Goal: Task Accomplishment & Management: Manage account settings

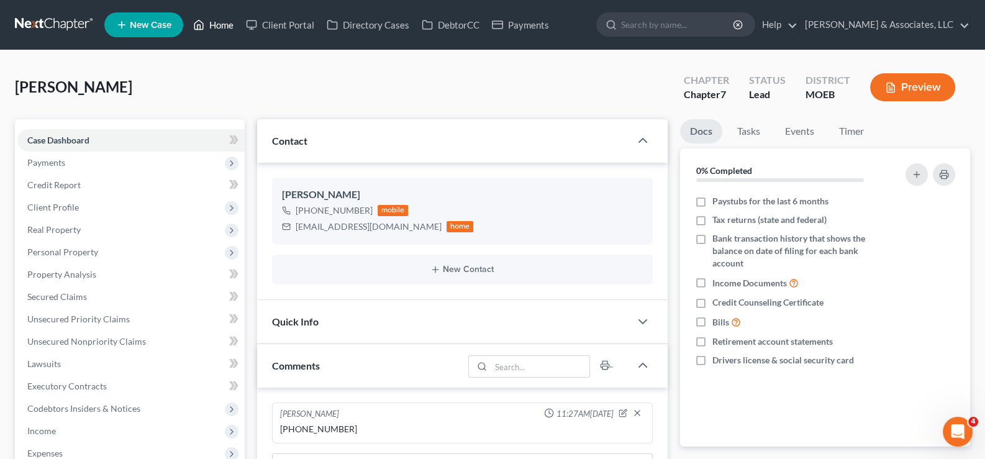
drag, startPoint x: 225, startPoint y: 28, endPoint x: 235, endPoint y: 50, distance: 23.9
click at [225, 28] on link "Home" at bounding box center [213, 25] width 53 height 22
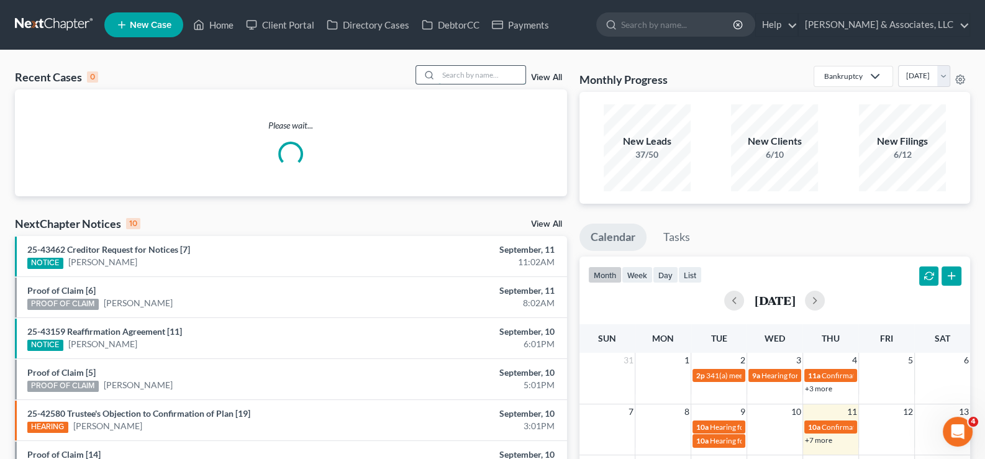
click at [494, 69] on input "search" at bounding box center [482, 75] width 87 height 18
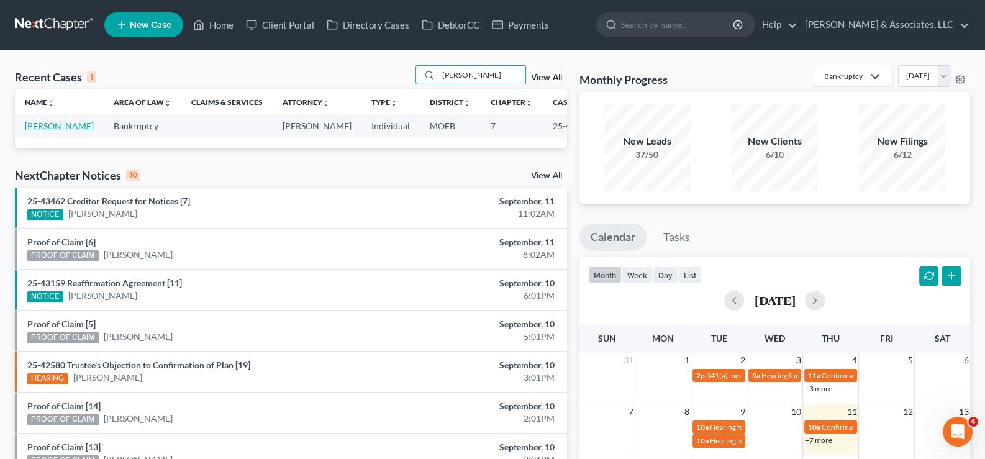
type input "[PERSON_NAME]"
click at [34, 124] on link "[PERSON_NAME]" at bounding box center [59, 126] width 69 height 11
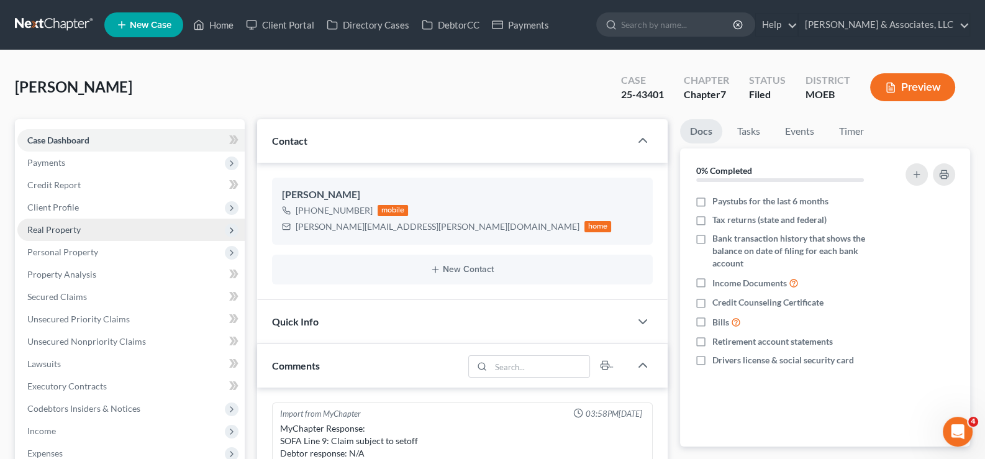
scroll to position [1236, 0]
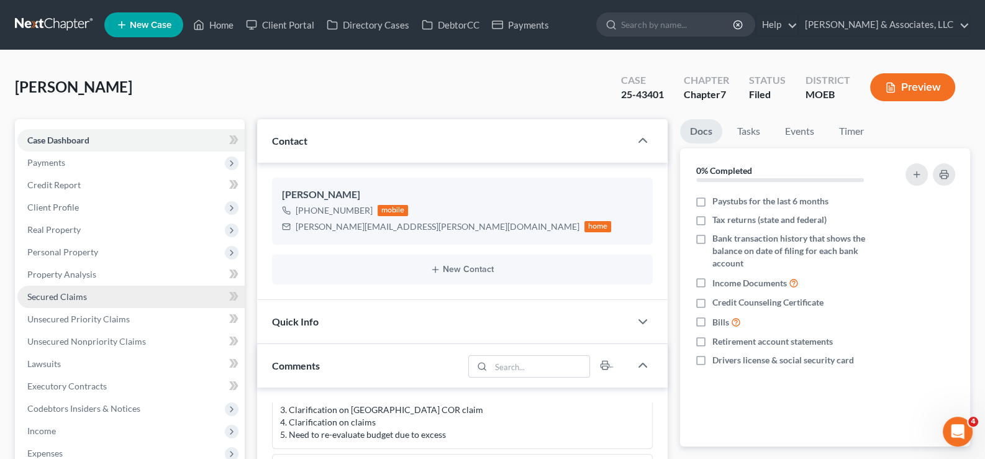
click at [50, 291] on span "Secured Claims" at bounding box center [57, 296] width 60 height 11
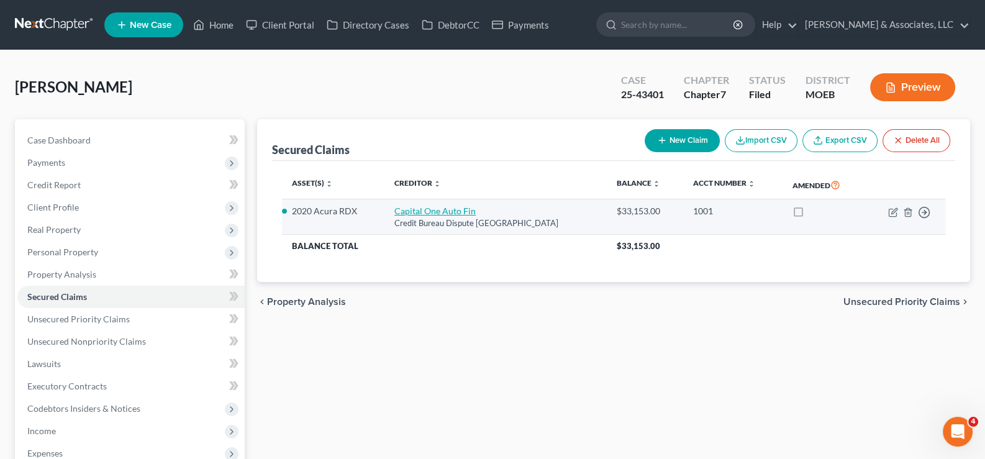
click at [444, 212] on link "Capital One Auto Fin" at bounding box center [435, 211] width 81 height 11
select select "45"
select select "0"
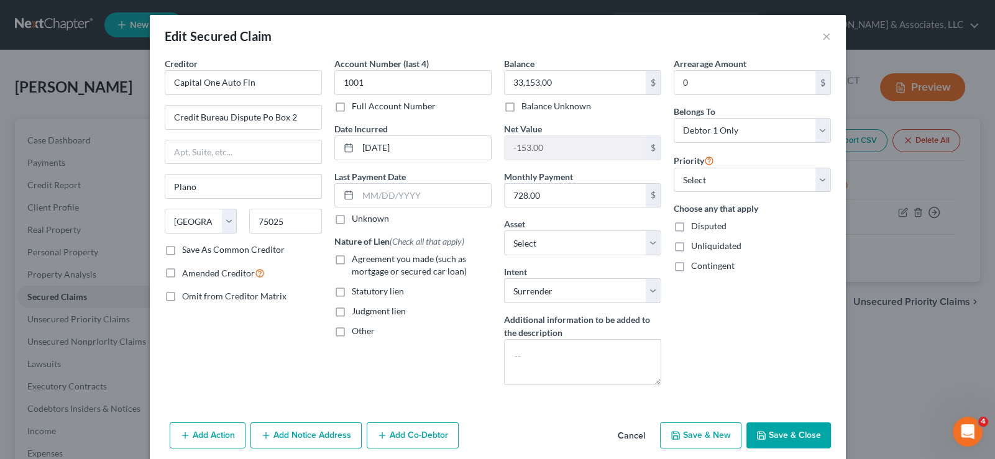
click at [619, 434] on button "Cancel" at bounding box center [631, 436] width 47 height 25
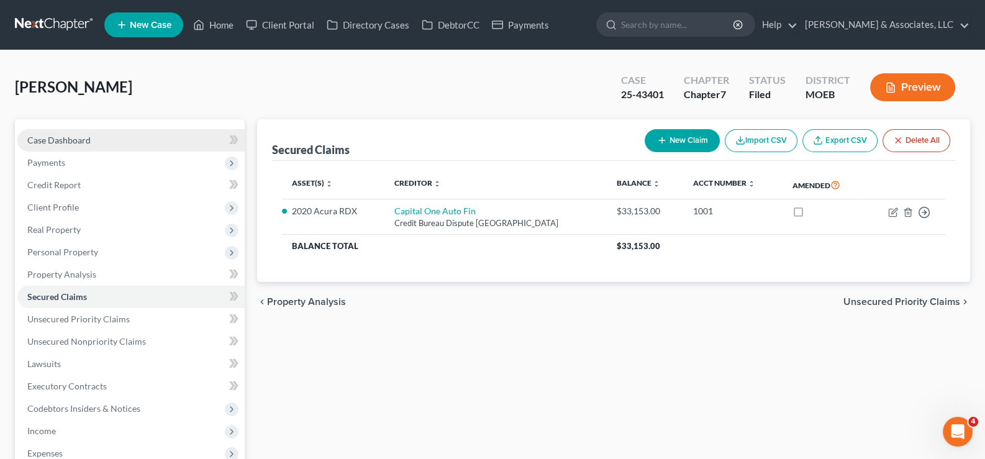
click at [74, 139] on span "Case Dashboard" at bounding box center [58, 140] width 63 height 11
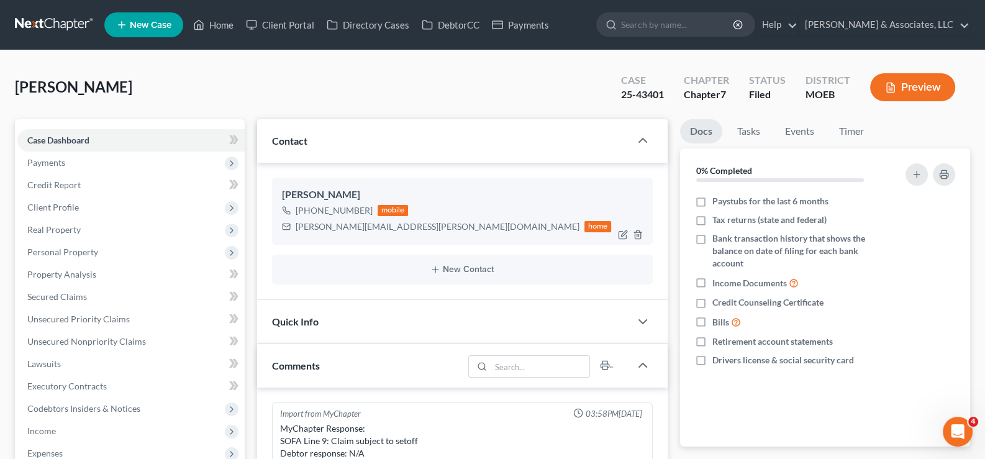
scroll to position [1236, 0]
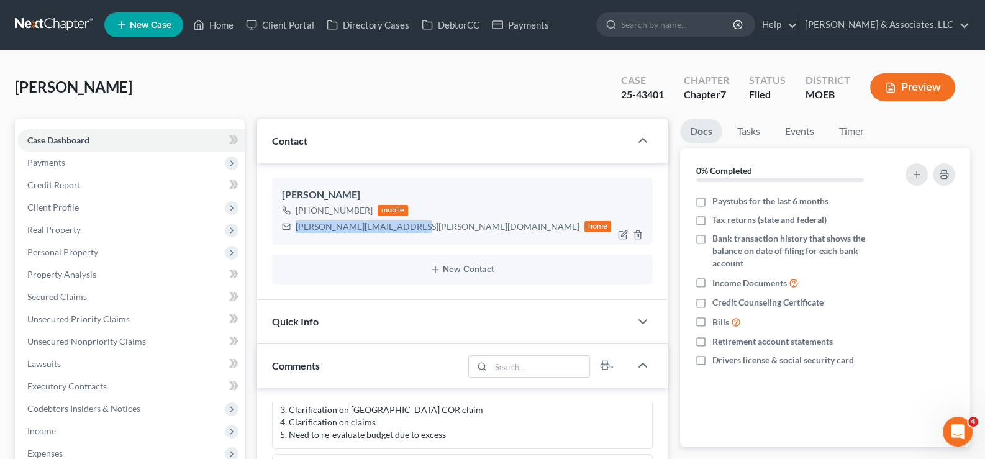
drag, startPoint x: 402, startPoint y: 227, endPoint x: 293, endPoint y: 231, distance: 109.4
click at [293, 231] on div "[PERSON_NAME][EMAIL_ADDRESS][PERSON_NAME][DOMAIN_NAME] home" at bounding box center [447, 227] width 330 height 16
copy div "[PERSON_NAME][EMAIL_ADDRESS][PERSON_NAME][DOMAIN_NAME]"
drag, startPoint x: 62, startPoint y: 291, endPoint x: 66, endPoint y: 273, distance: 18.5
click at [62, 291] on span "Secured Claims" at bounding box center [57, 296] width 60 height 11
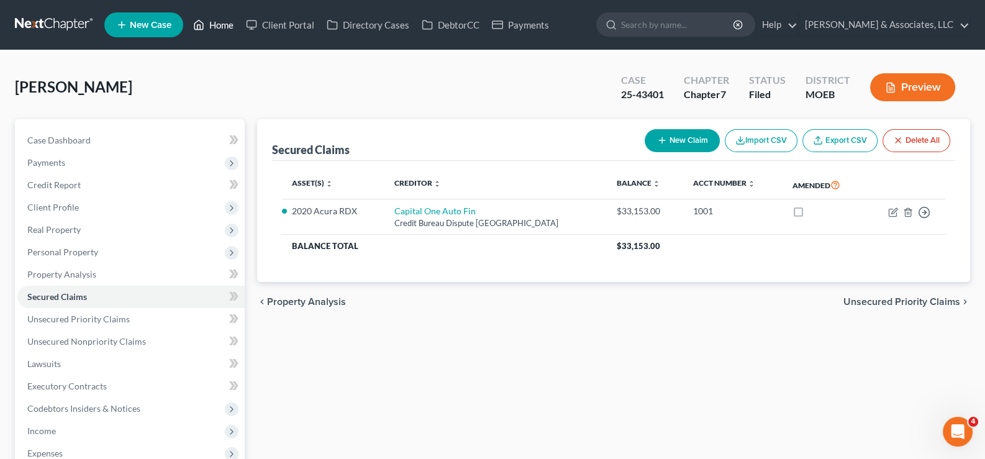
click at [224, 23] on link "Home" at bounding box center [213, 25] width 53 height 22
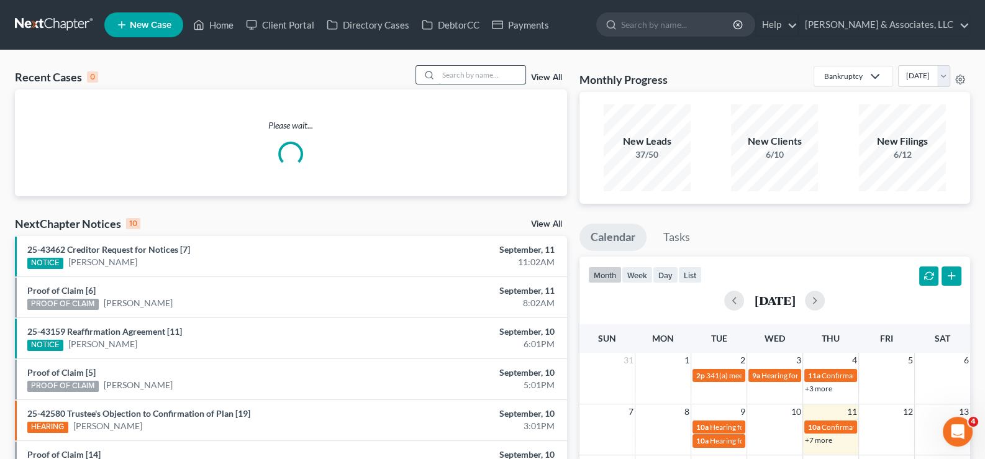
click at [473, 70] on input "search" at bounding box center [482, 75] width 87 height 18
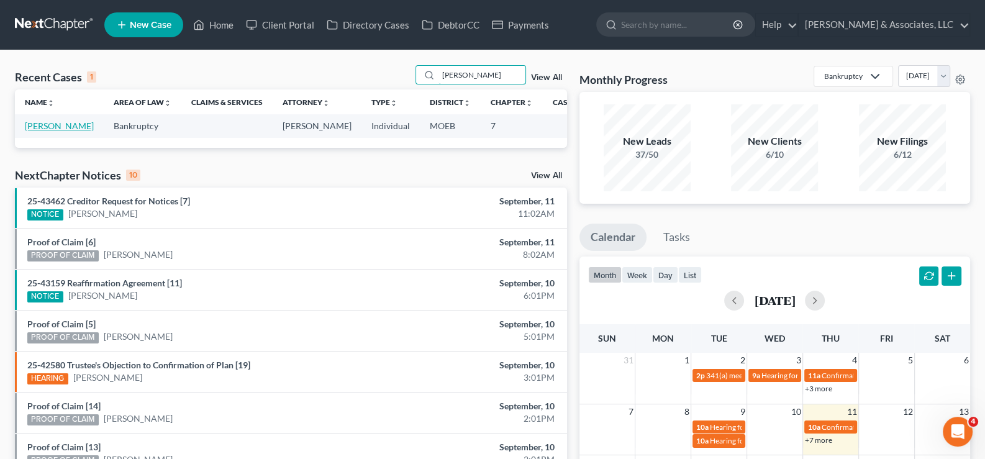
type input "[PERSON_NAME]"
click at [32, 131] on link "[PERSON_NAME]" at bounding box center [59, 126] width 69 height 11
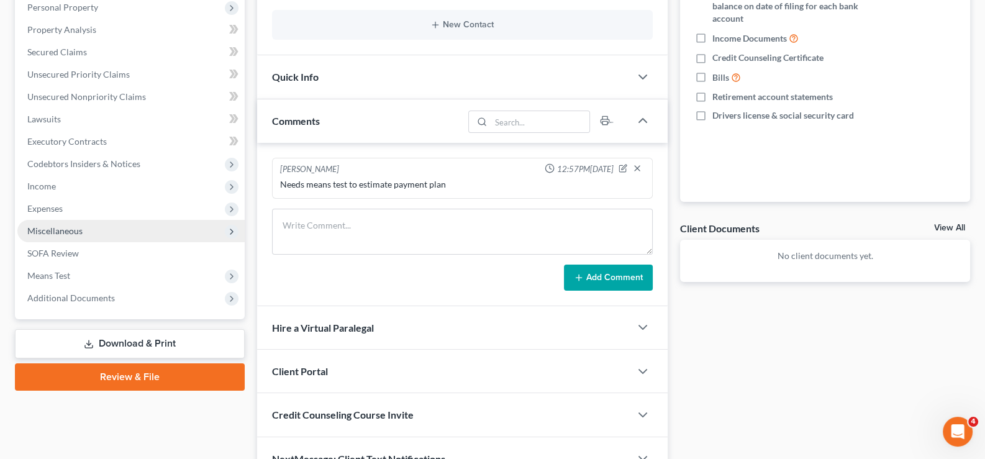
scroll to position [248, 0]
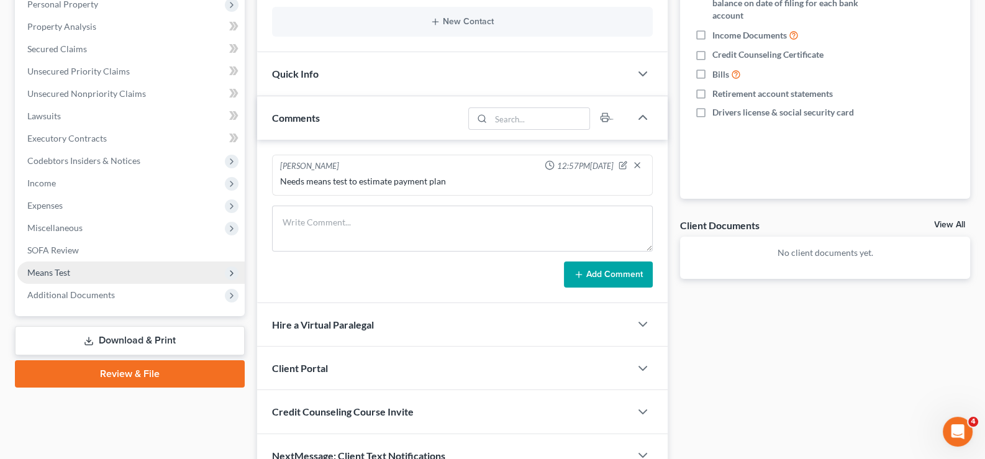
click at [53, 269] on span "Means Test" at bounding box center [48, 272] width 43 height 11
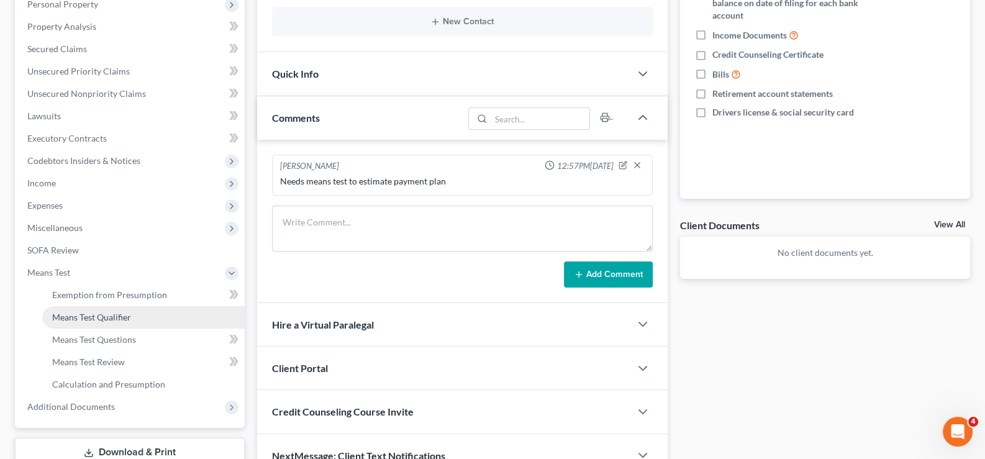
click at [96, 313] on span "Means Test Qualifier" at bounding box center [91, 317] width 79 height 11
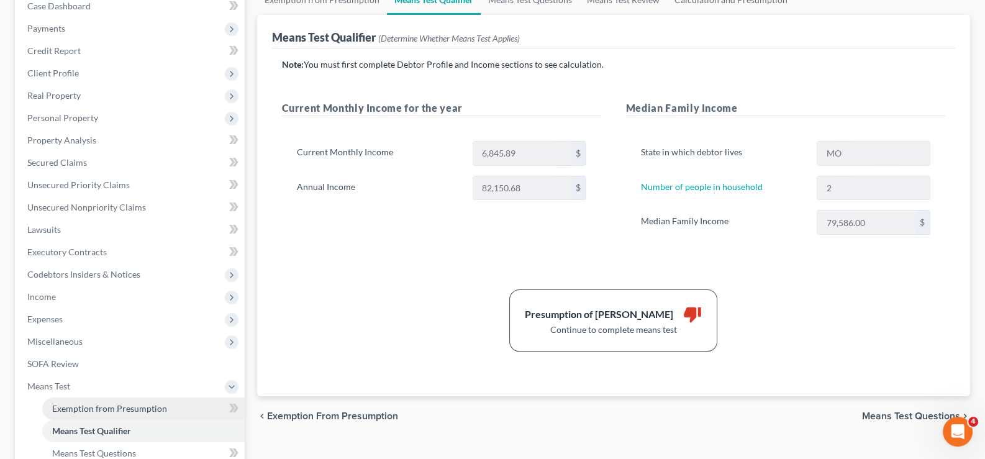
scroll to position [248, 0]
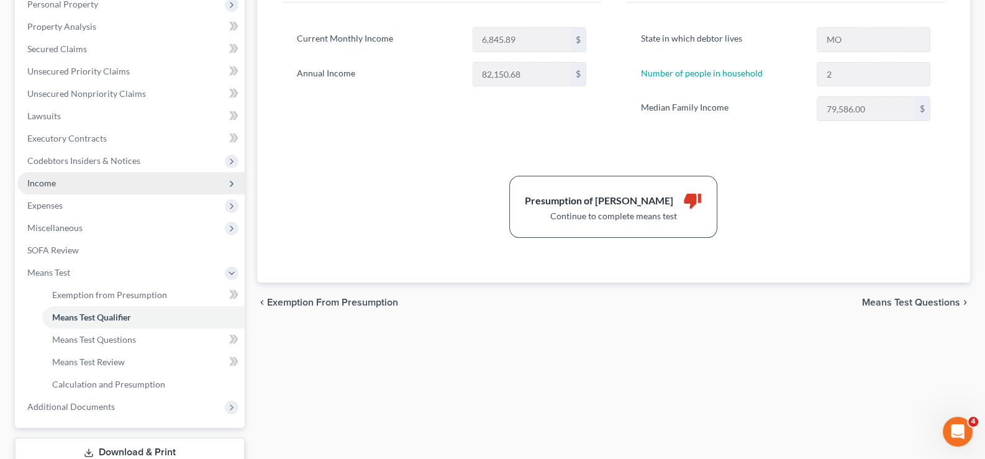
click at [45, 181] on span "Income" at bounding box center [41, 183] width 29 height 11
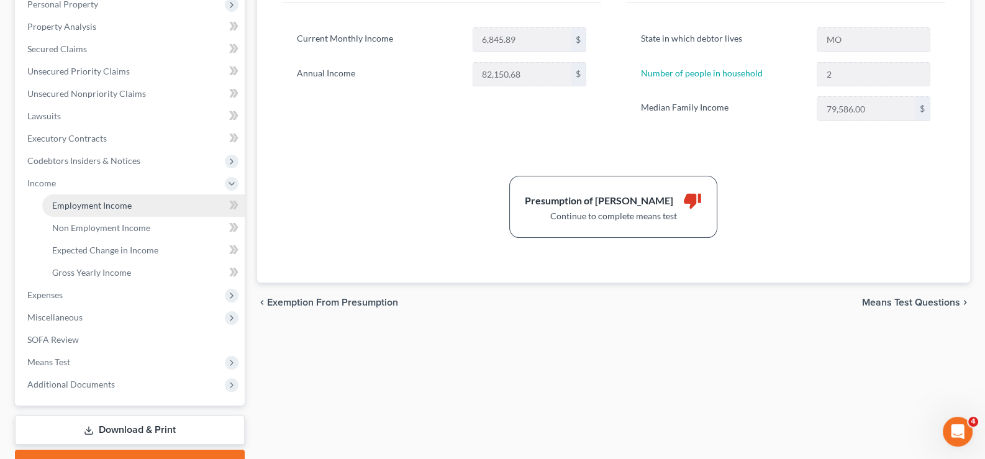
click at [96, 200] on span "Employment Income" at bounding box center [92, 205] width 80 height 11
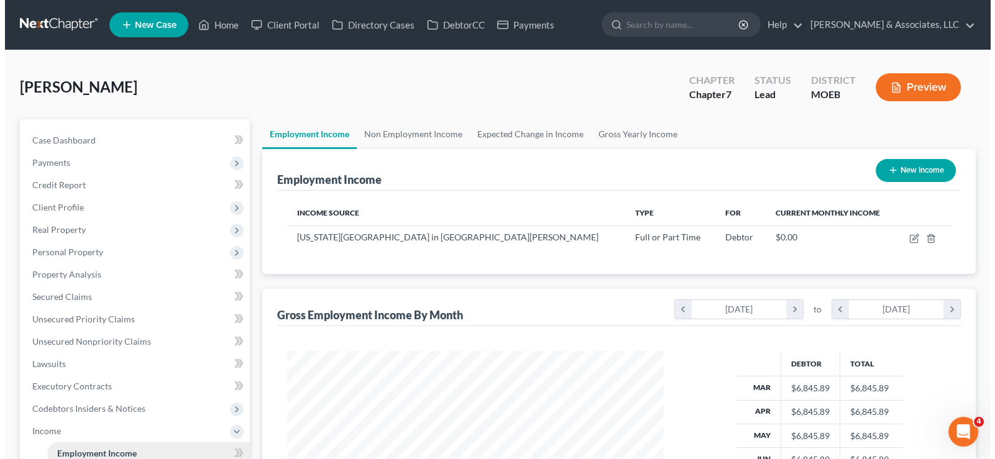
scroll to position [222, 401]
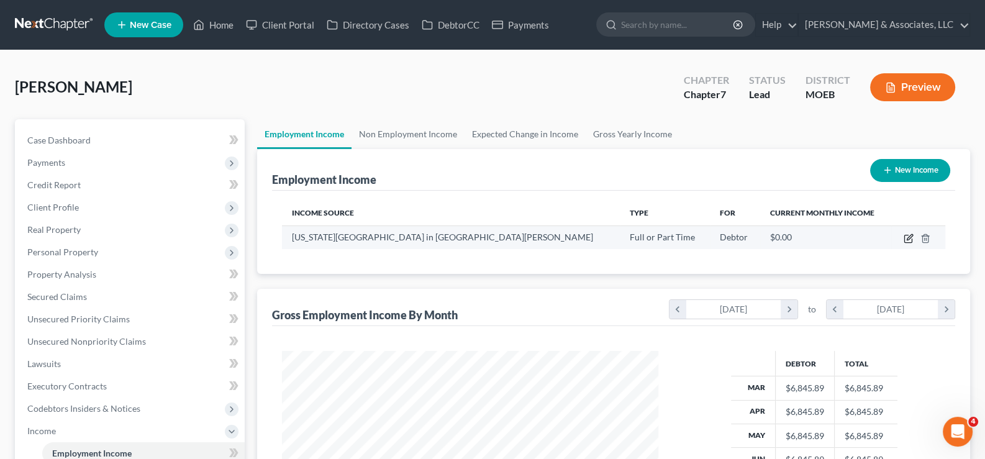
click at [907, 235] on icon "button" at bounding box center [909, 239] width 10 height 10
select select "0"
select select "26"
select select "0"
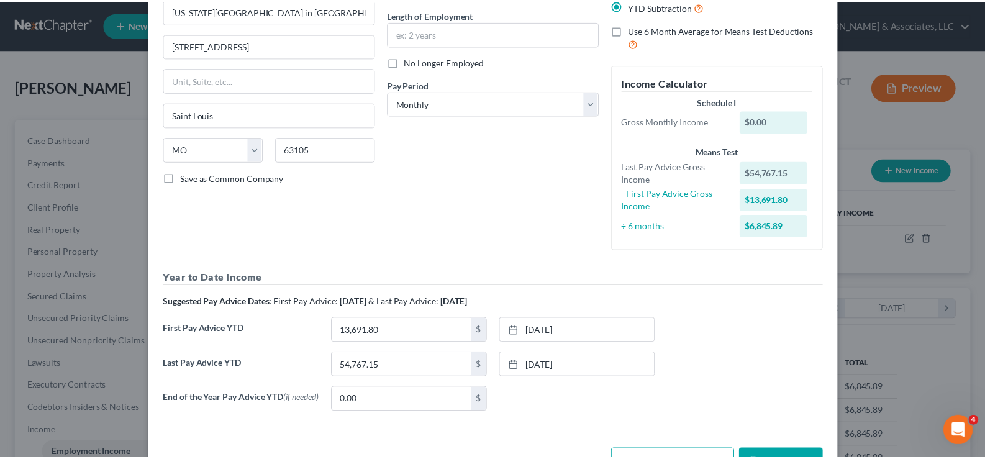
scroll to position [162, 0]
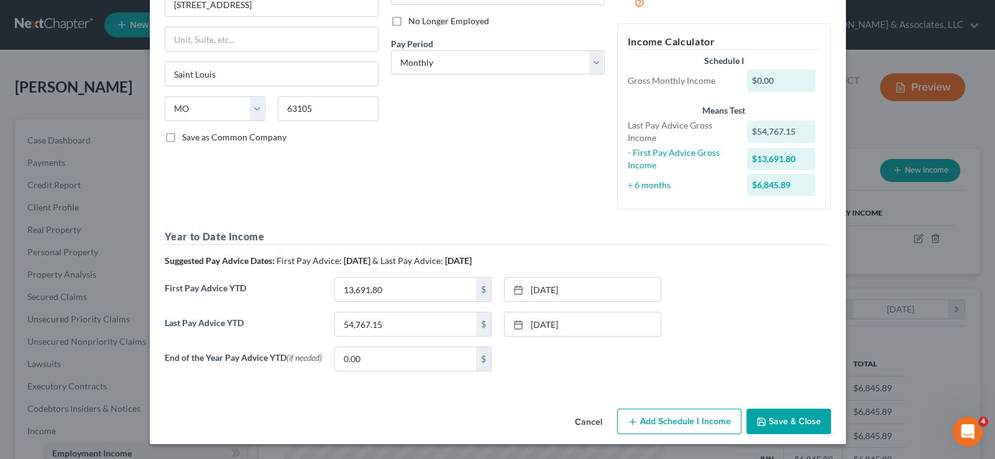
click at [576, 418] on button "Cancel" at bounding box center [588, 422] width 47 height 25
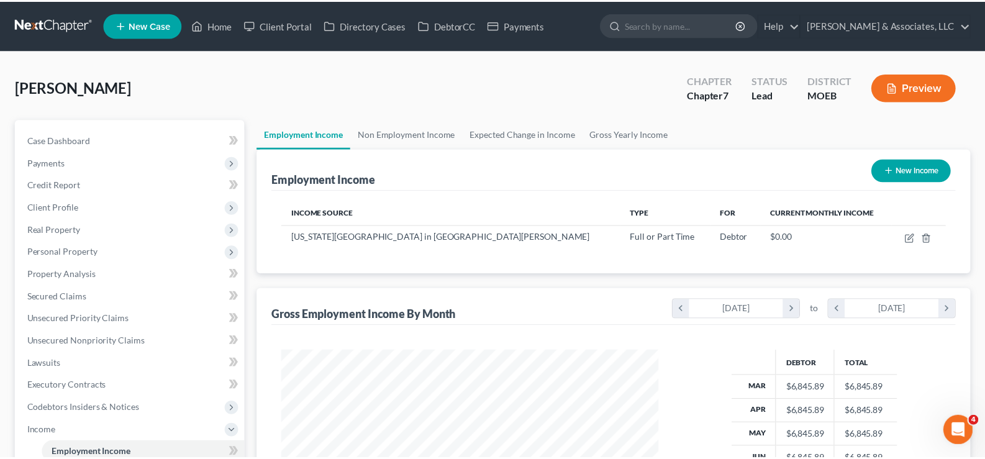
scroll to position [621118, 620938]
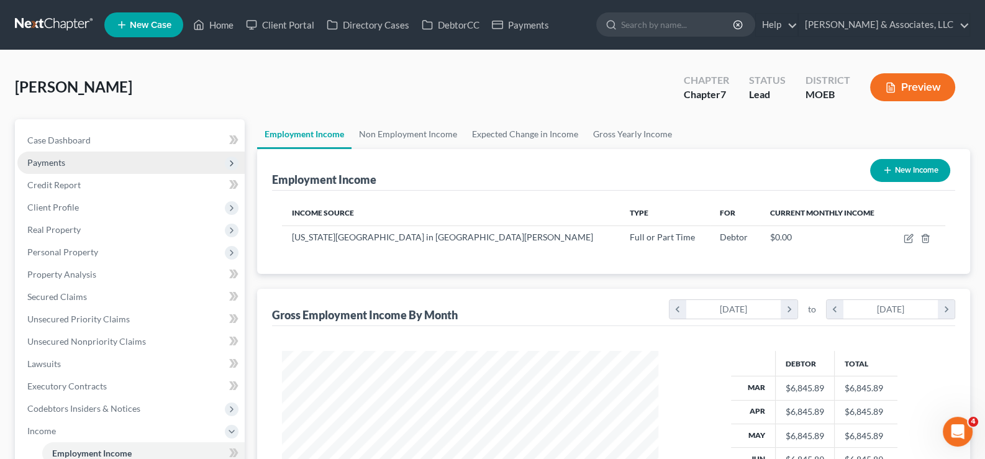
click at [54, 163] on span "Payments" at bounding box center [46, 162] width 38 height 11
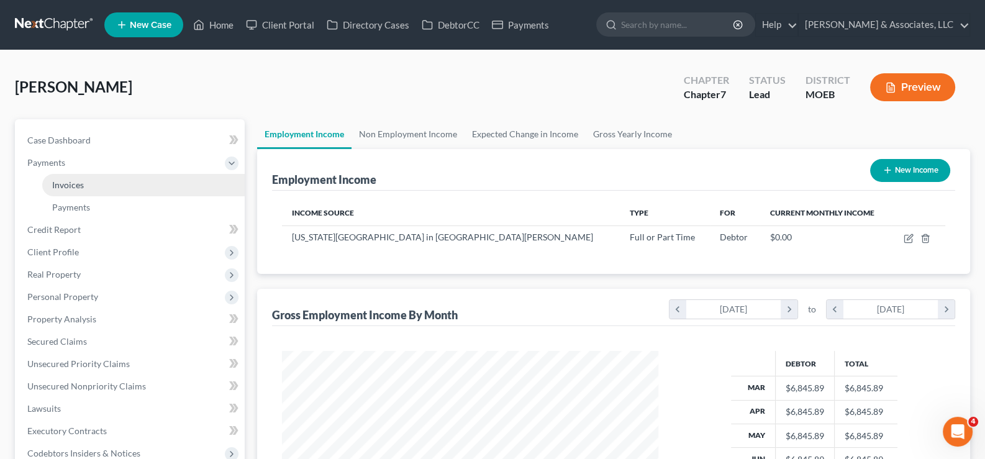
click at [68, 183] on span "Invoices" at bounding box center [68, 185] width 32 height 11
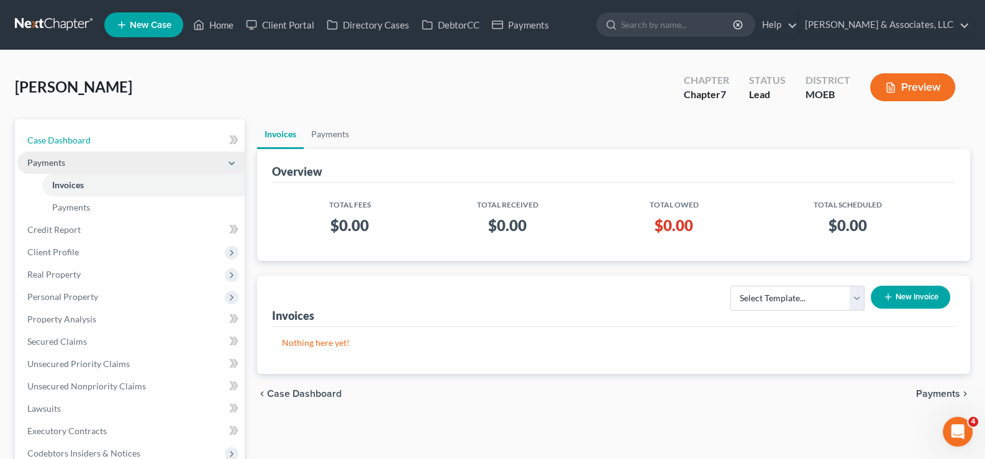
drag, startPoint x: 50, startPoint y: 137, endPoint x: 112, endPoint y: 170, distance: 70.9
click at [50, 137] on span "Case Dashboard" at bounding box center [58, 140] width 63 height 11
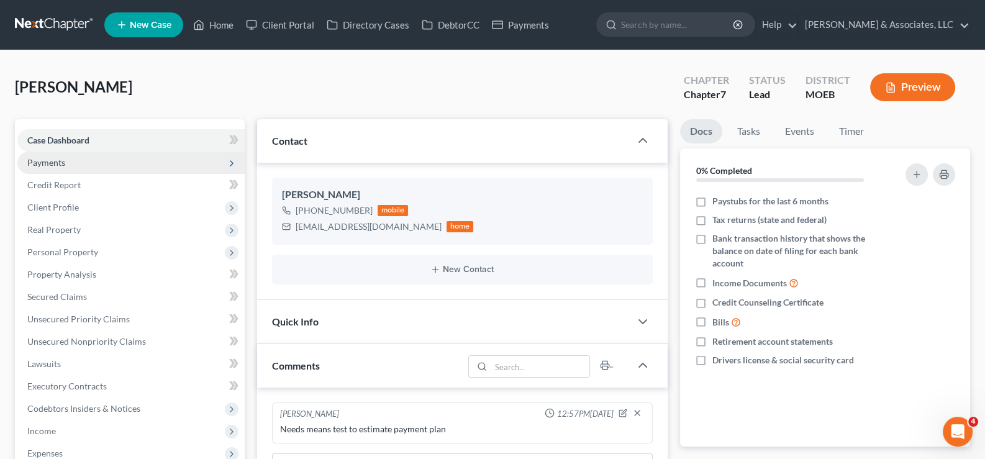
click at [50, 165] on span "Payments" at bounding box center [46, 162] width 38 height 11
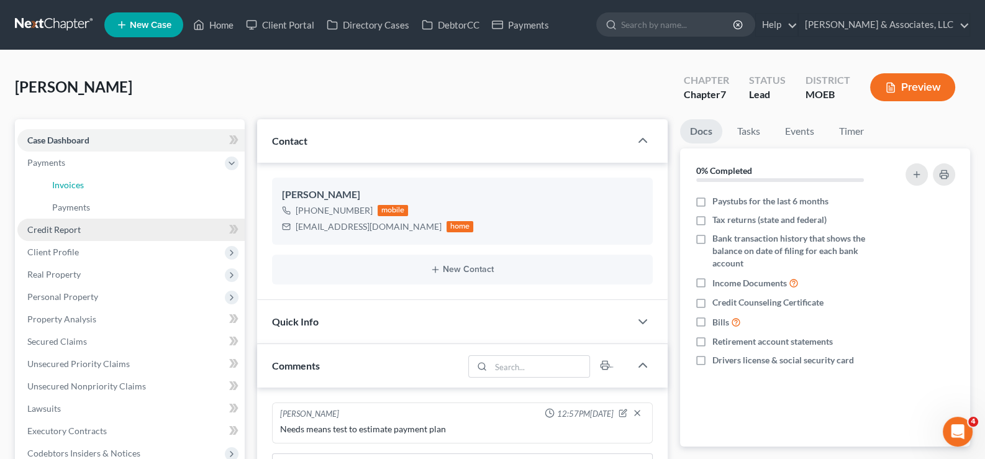
click at [86, 182] on link "Invoices" at bounding box center [143, 185] width 203 height 22
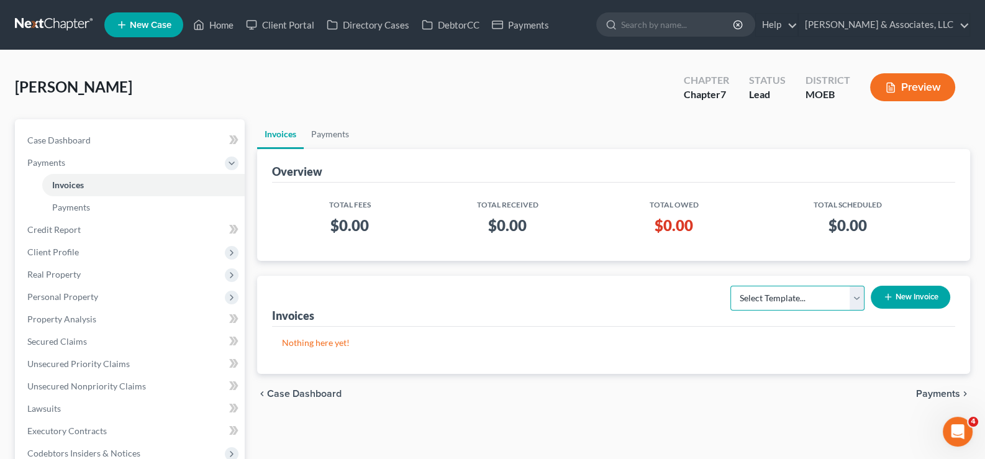
drag, startPoint x: 800, startPoint y: 299, endPoint x: 797, endPoint y: 307, distance: 8.5
click at [800, 299] on select "Select Template... Chapter 7 Template Chapter 13 Template Chapter 7 with legal …" at bounding box center [798, 298] width 134 height 25
select select "1"
click at [731, 286] on select "Select Template... Chapter 7 Template Chapter 13 Template Chapter 7 with legal …" at bounding box center [798, 298] width 134 height 25
click at [895, 294] on button "New Invoice" at bounding box center [911, 297] width 80 height 23
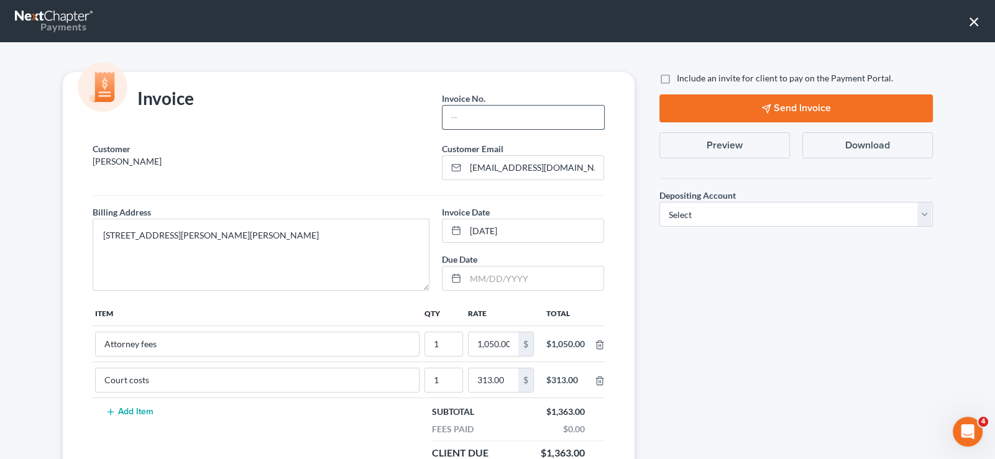
click at [479, 117] on input "text" at bounding box center [522, 118] width 161 height 24
type input "753"
click at [677, 77] on label "Include an invite for client to pay on the Payment Portal." at bounding box center [785, 78] width 216 height 12
click at [682, 77] on input "Include an invite for client to pay on the Payment Portal." at bounding box center [686, 76] width 8 height 8
checkbox input "true"
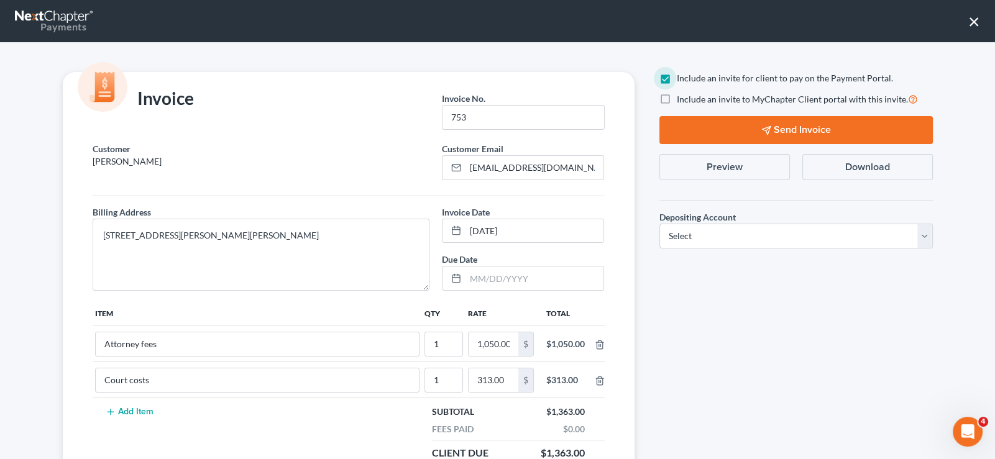
click at [677, 103] on label "Include an invite to MyChapter Client portal with this invite." at bounding box center [797, 99] width 241 height 14
click at [682, 100] on input "Include an invite to MyChapter Client portal with this invite." at bounding box center [686, 96] width 8 height 8
checkbox input "true"
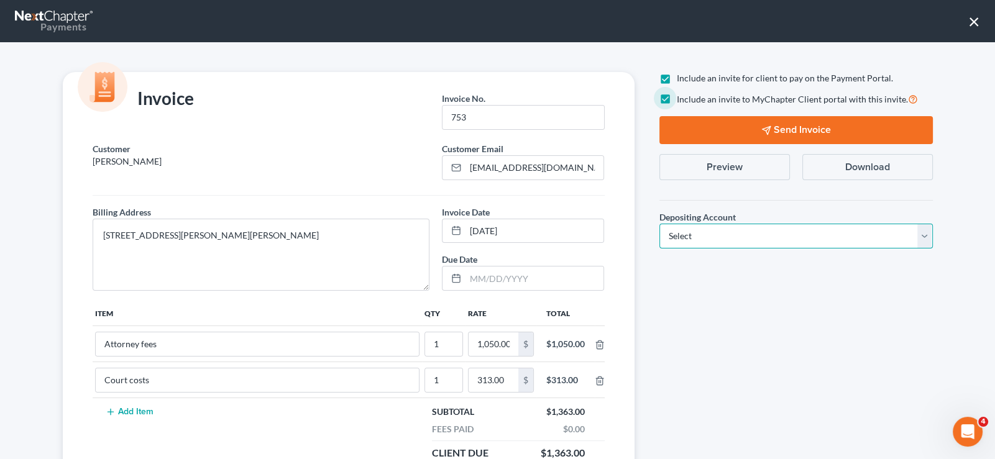
drag, startPoint x: 715, startPoint y: 226, endPoint x: 714, endPoint y: 247, distance: 21.1
click at [715, 226] on select "Select Operation Trust" at bounding box center [795, 236] width 273 height 25
select select "1"
click at [659, 224] on select "Select Operation Trust" at bounding box center [795, 236] width 273 height 25
click at [782, 134] on button "Send Invoice" at bounding box center [795, 130] width 273 height 28
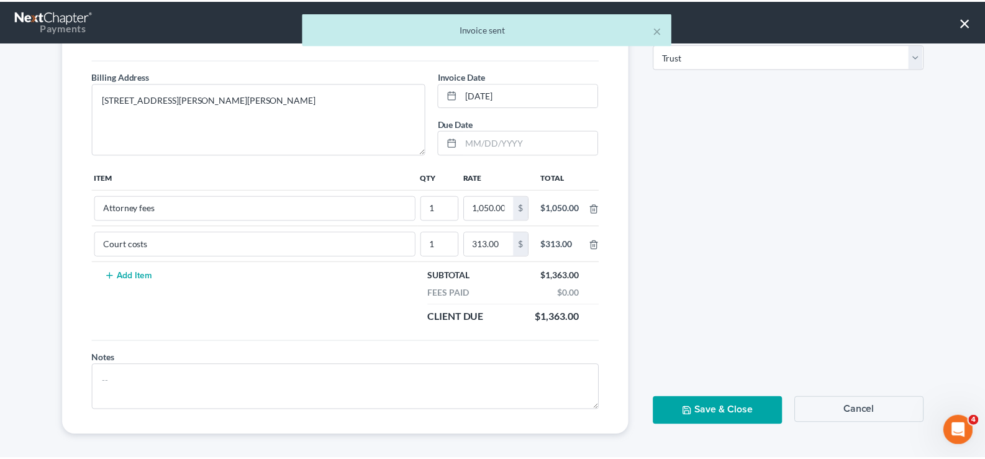
scroll to position [140, 0]
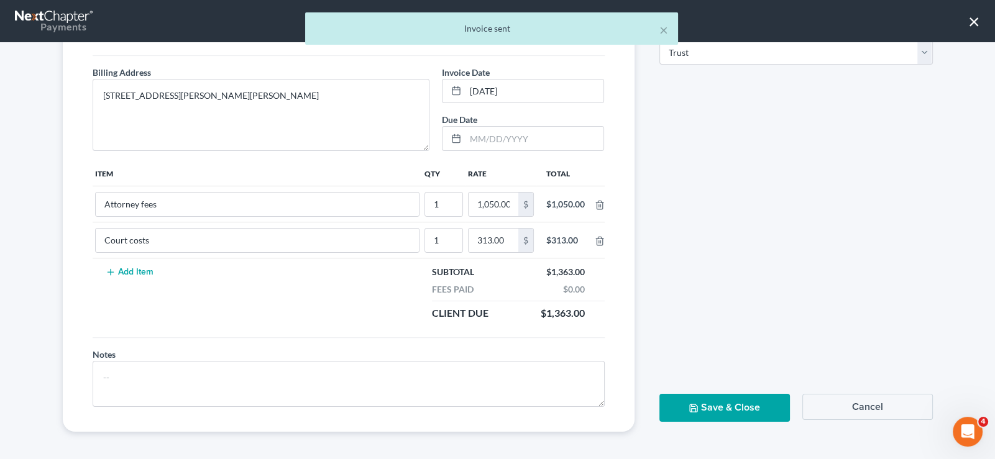
click at [716, 403] on button "Save & Close" at bounding box center [724, 408] width 130 height 28
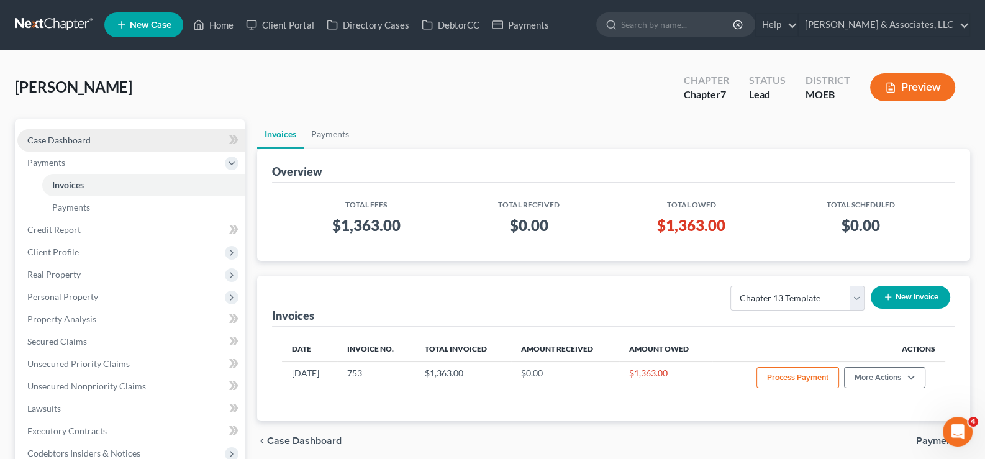
drag, startPoint x: 42, startPoint y: 142, endPoint x: 51, endPoint y: 143, distance: 9.3
click at [42, 142] on span "Case Dashboard" at bounding box center [58, 140] width 63 height 11
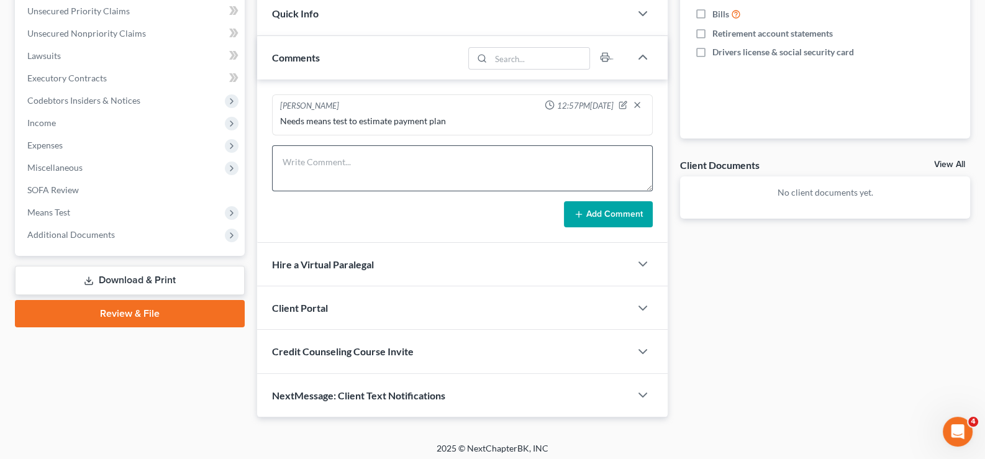
scroll to position [310, 0]
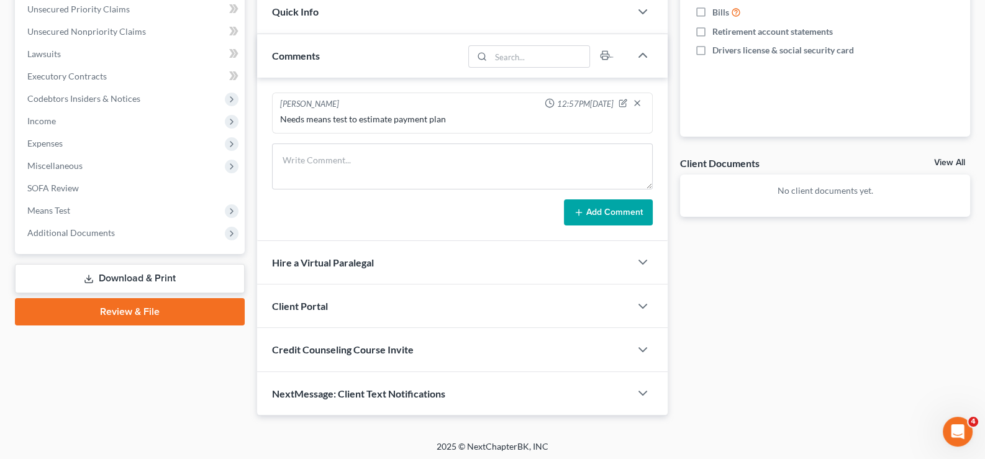
click at [313, 300] on span "Client Portal" at bounding box center [300, 306] width 56 height 12
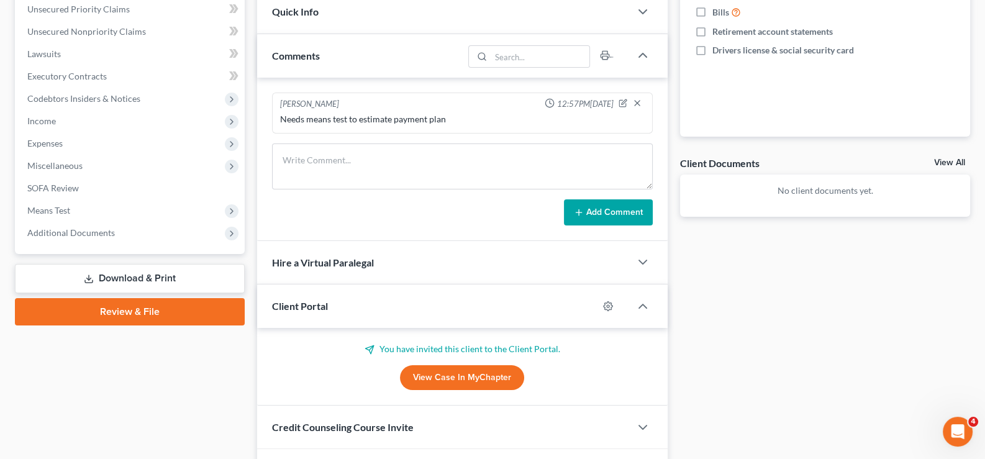
click at [313, 300] on span "Client Portal" at bounding box center [300, 306] width 56 height 12
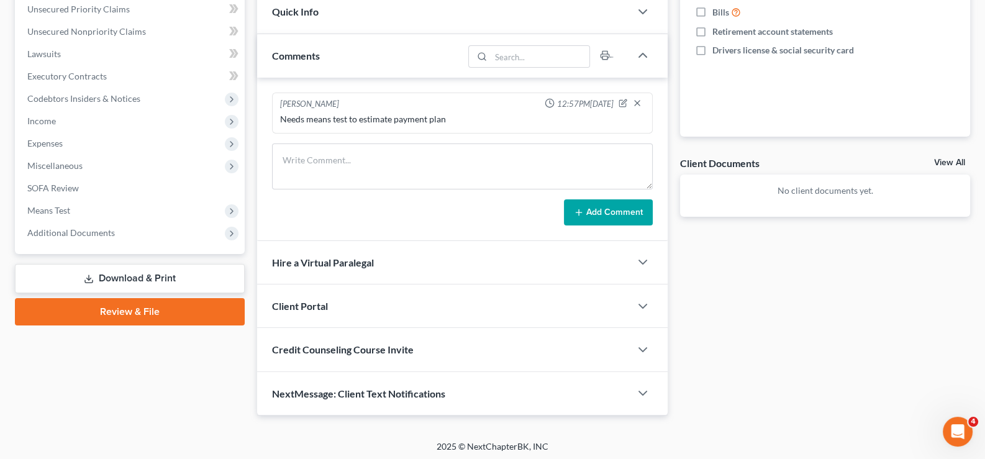
click at [329, 345] on span "Credit Counseling Course Invite" at bounding box center [343, 350] width 142 height 12
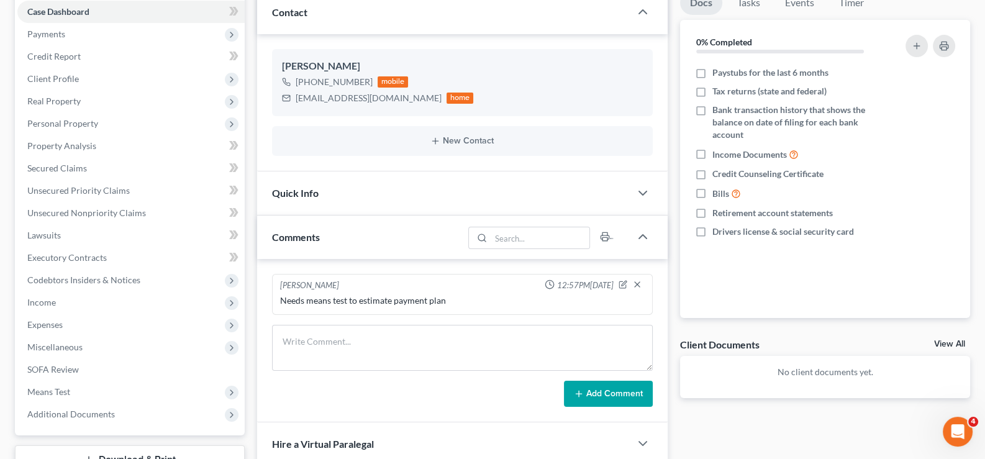
scroll to position [124, 0]
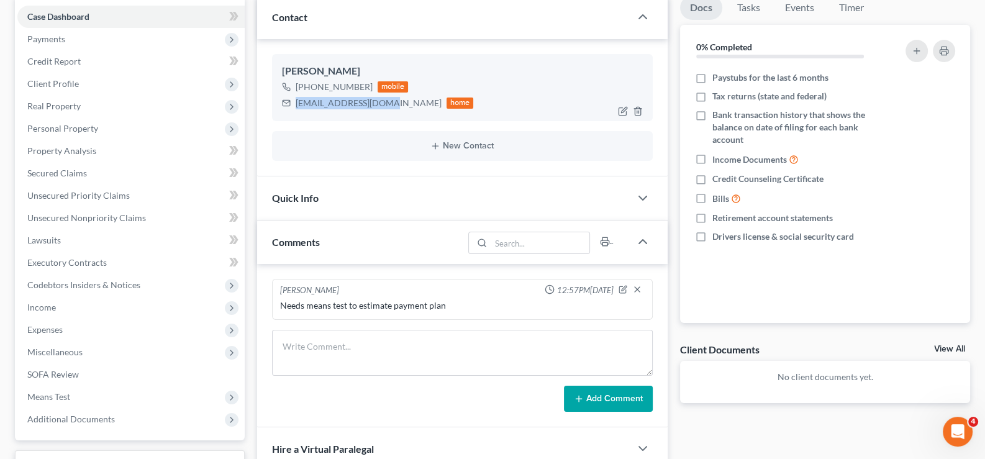
drag, startPoint x: 390, startPoint y: 104, endPoint x: 298, endPoint y: 105, distance: 92.0
click at [294, 108] on div "[EMAIL_ADDRESS][DOMAIN_NAME] home" at bounding box center [378, 103] width 192 height 16
copy div "[EMAIL_ADDRESS][DOMAIN_NAME]"
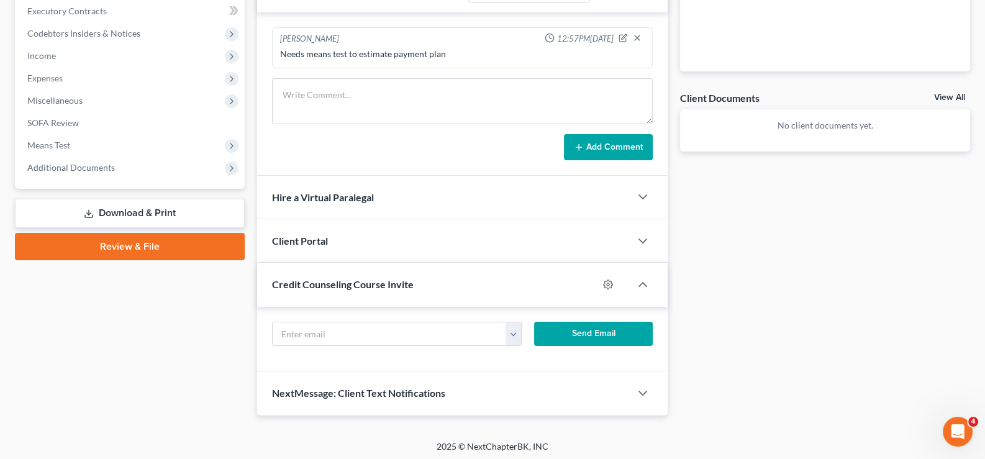
scroll to position [376, 0]
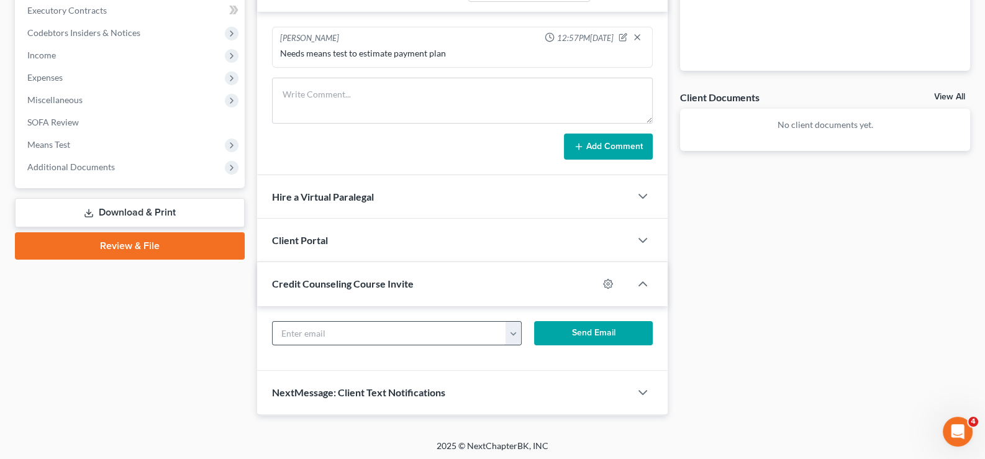
click at [360, 335] on input "text" at bounding box center [390, 334] width 234 height 24
paste input "[EMAIL_ADDRESS][DOMAIN_NAME]"
type input "[EMAIL_ADDRESS][DOMAIN_NAME]"
click at [555, 327] on button "Send Email" at bounding box center [593, 333] width 119 height 25
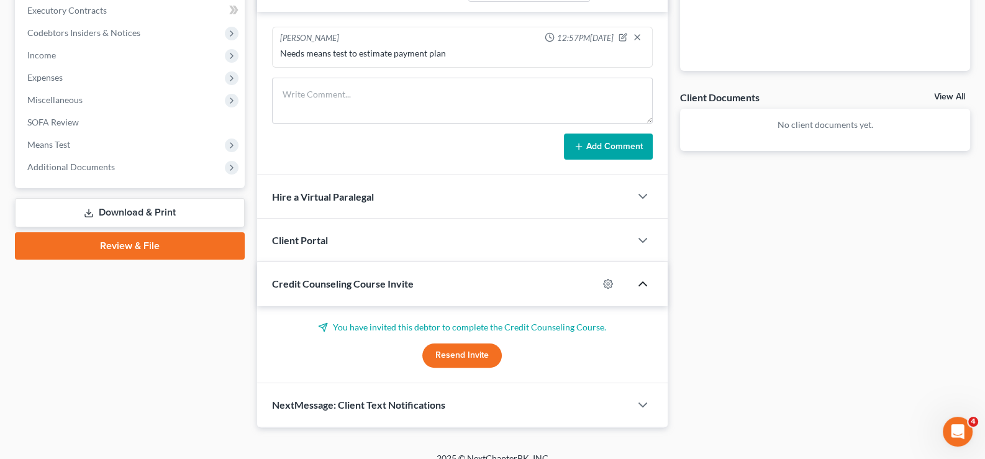
click at [637, 282] on icon "button" at bounding box center [643, 283] width 15 height 15
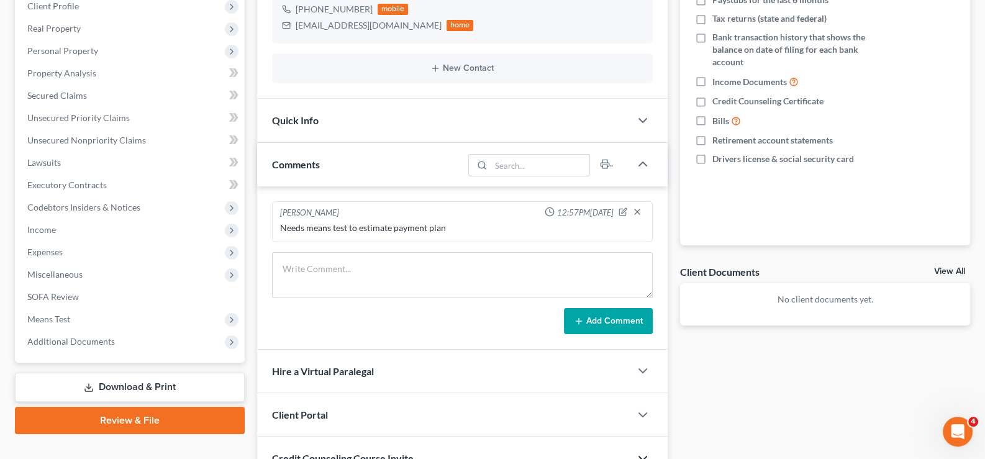
scroll to position [1, 0]
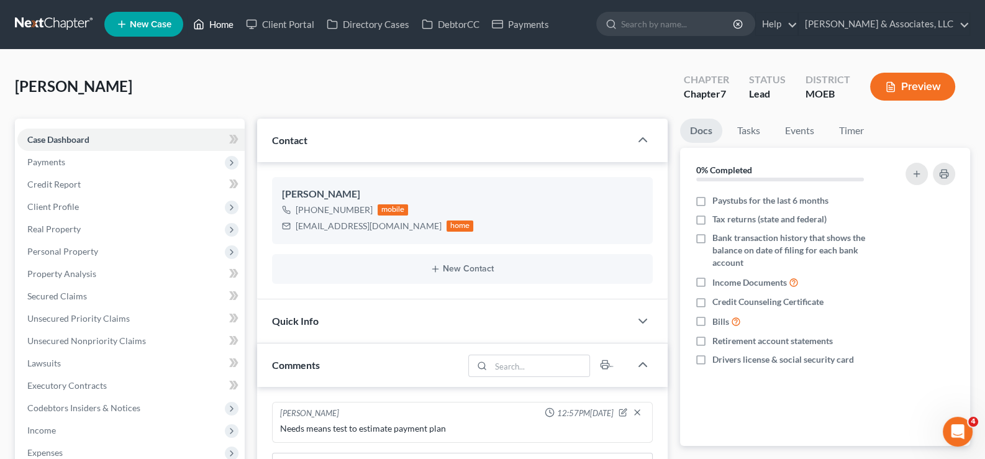
drag, startPoint x: 221, startPoint y: 23, endPoint x: 109, endPoint y: 1, distance: 114.7
click at [221, 23] on link "Home" at bounding box center [213, 24] width 53 height 22
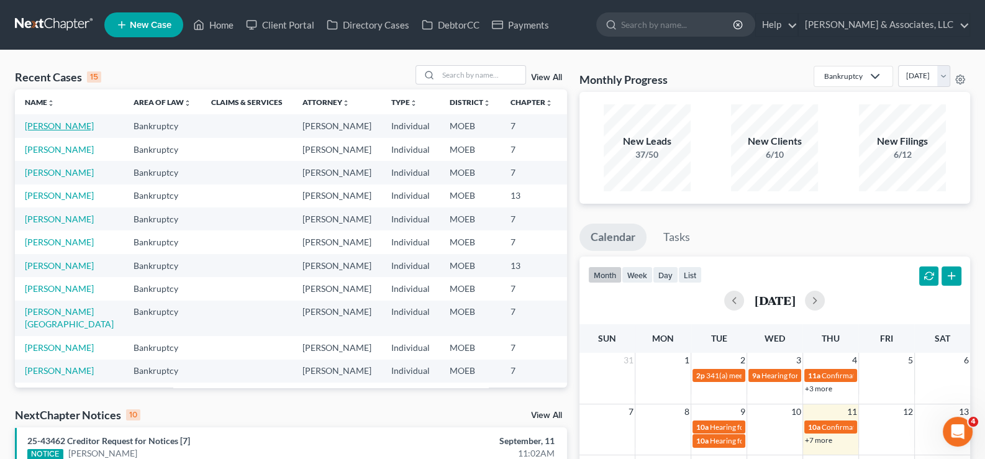
click at [41, 131] on link "[PERSON_NAME]" at bounding box center [59, 126] width 69 height 11
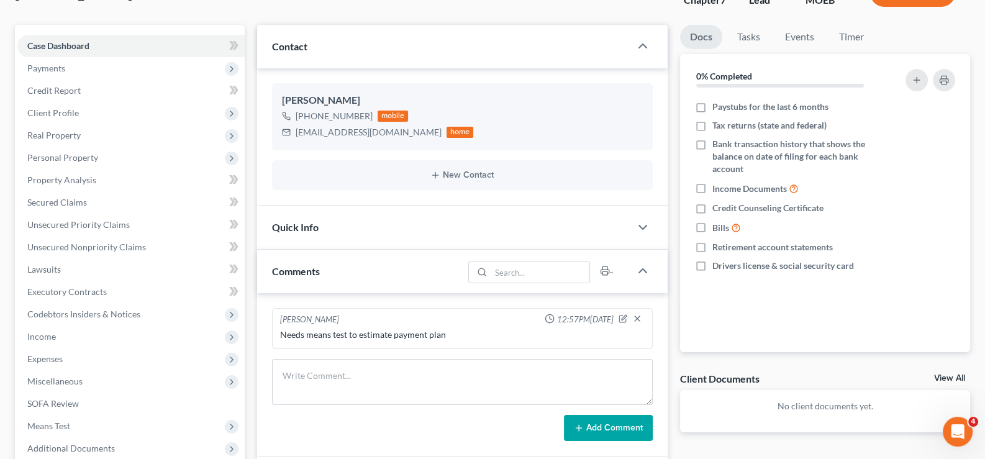
scroll to position [248, 0]
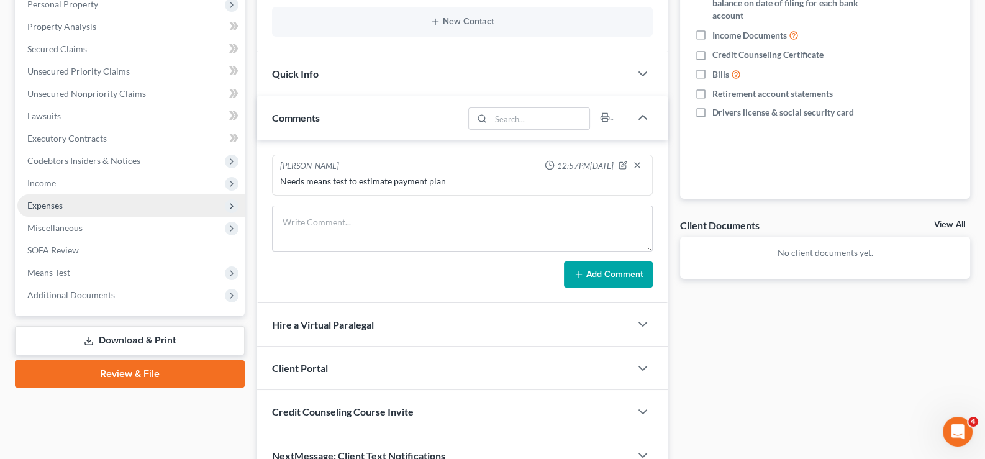
drag, startPoint x: 48, startPoint y: 183, endPoint x: 66, endPoint y: 198, distance: 23.4
click at [48, 183] on span "Income" at bounding box center [41, 183] width 29 height 11
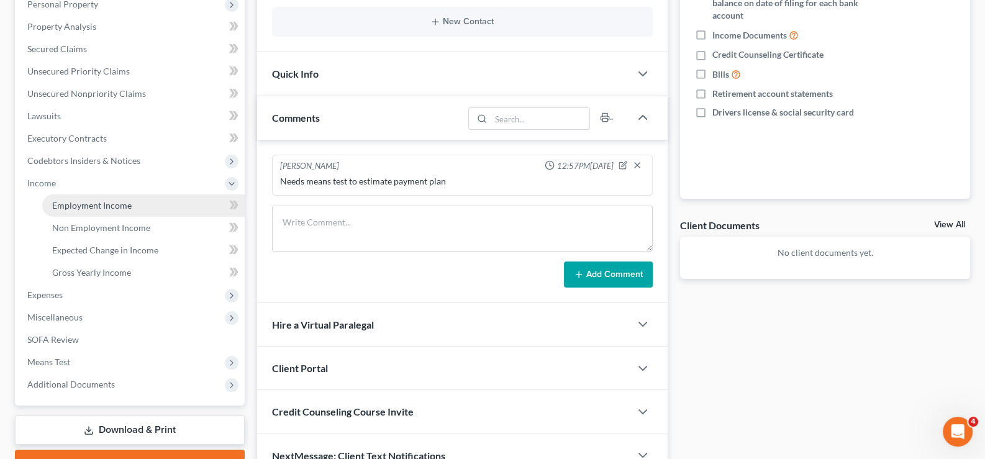
click at [99, 203] on span "Employment Income" at bounding box center [92, 205] width 80 height 11
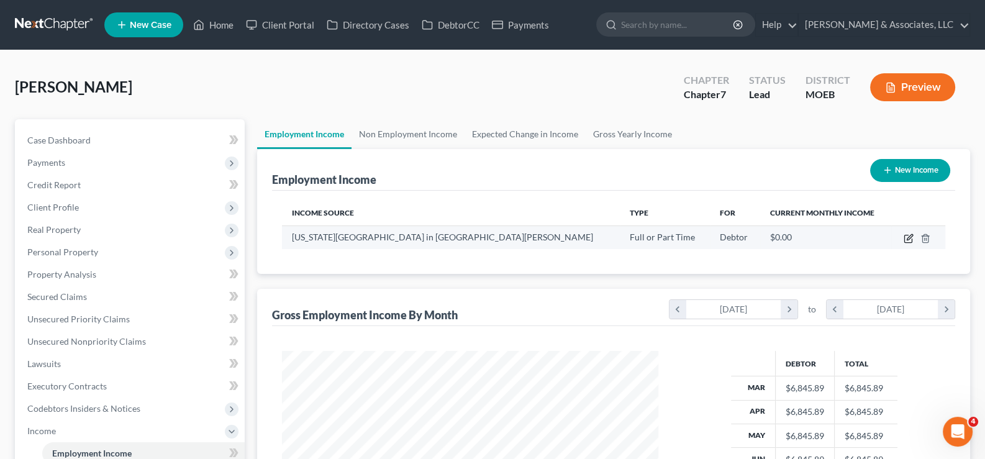
click at [911, 236] on icon "button" at bounding box center [910, 237] width 6 height 6
select select "0"
select select "26"
select select "0"
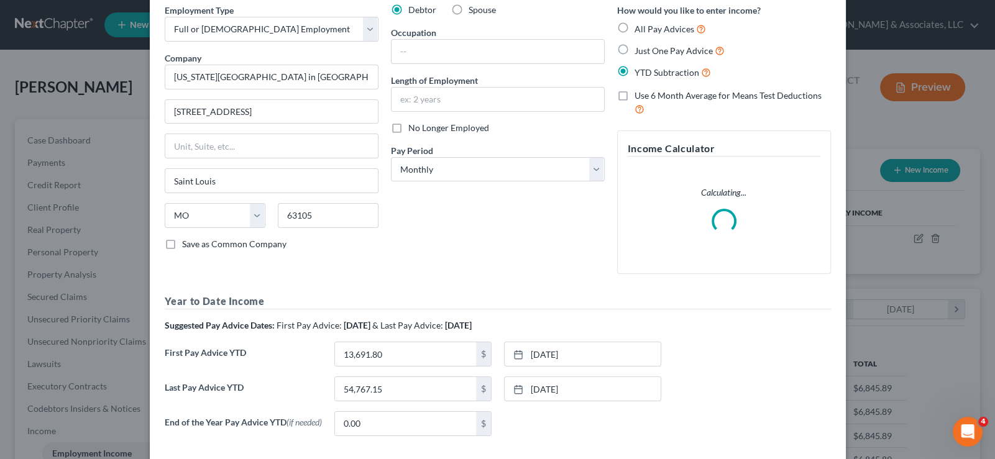
scroll to position [119, 0]
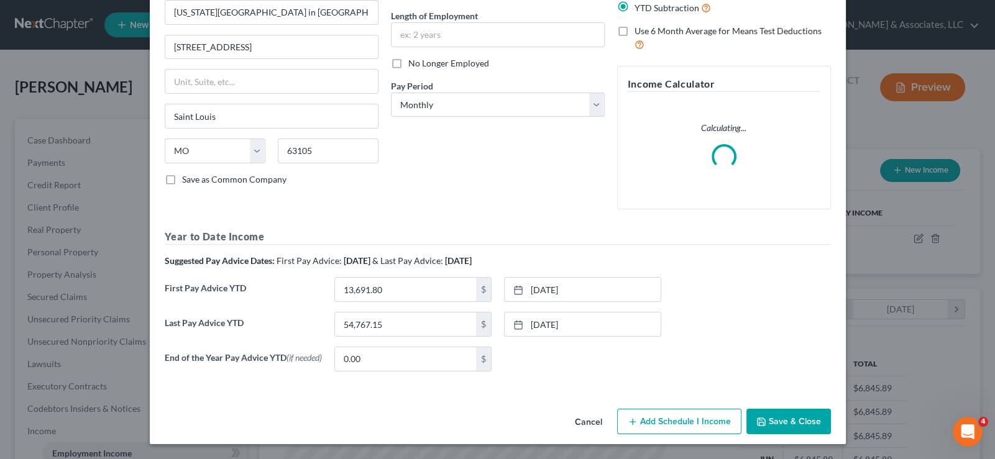
click at [674, 426] on button "Add Schedule I Income" at bounding box center [679, 422] width 124 height 26
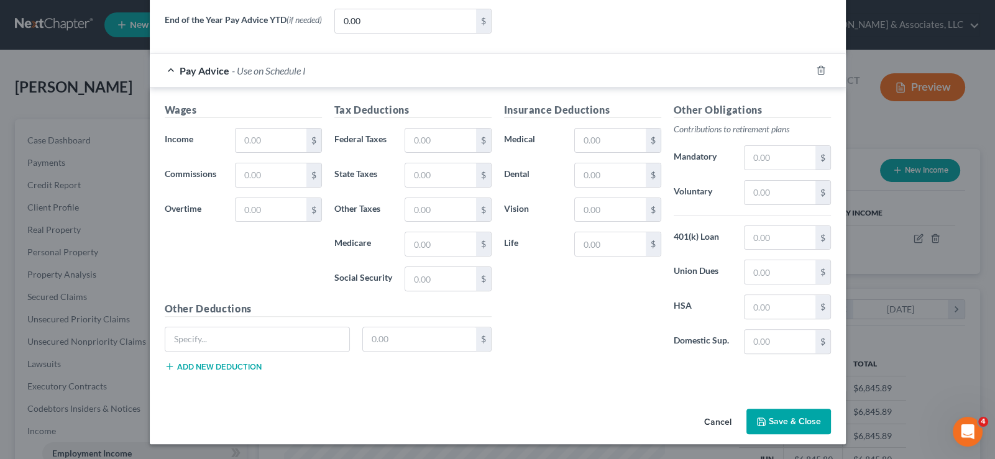
scroll to position [498, 0]
click at [250, 147] on input "text" at bounding box center [270, 141] width 70 height 24
paste input "6,845.90"
type input "6,845.90"
click at [437, 147] on input "text" at bounding box center [440, 141] width 70 height 24
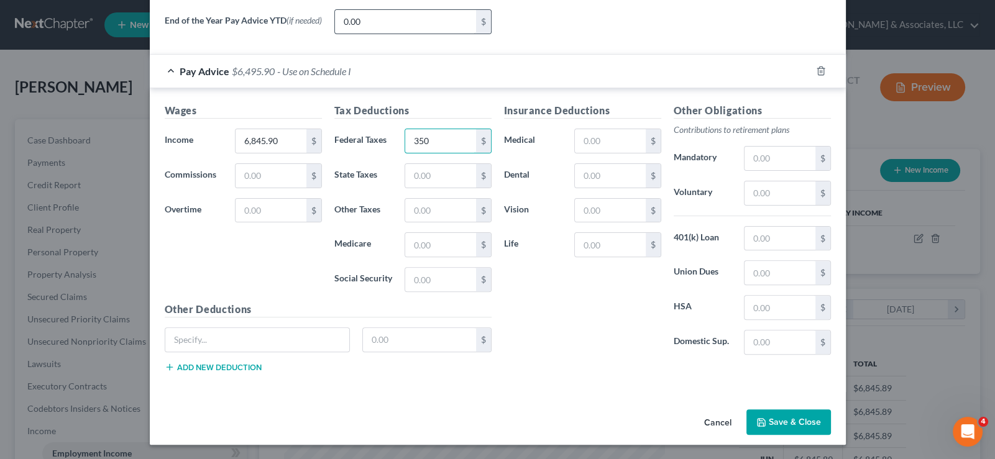
type input "350"
click at [422, 178] on input "text" at bounding box center [440, 176] width 70 height 24
type input "236"
click at [448, 221] on input "text" at bounding box center [440, 211] width 70 height 24
type input "9"
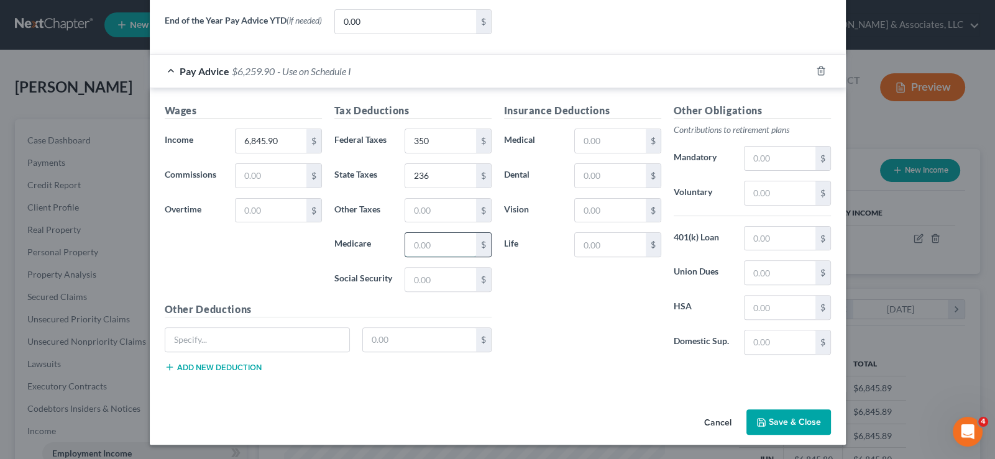
click at [429, 255] on input "text" at bounding box center [440, 245] width 70 height 24
type input "92.64"
click at [405, 276] on input "text" at bounding box center [440, 280] width 70 height 24
type input "396.13"
click at [614, 145] on input "text" at bounding box center [610, 141] width 70 height 24
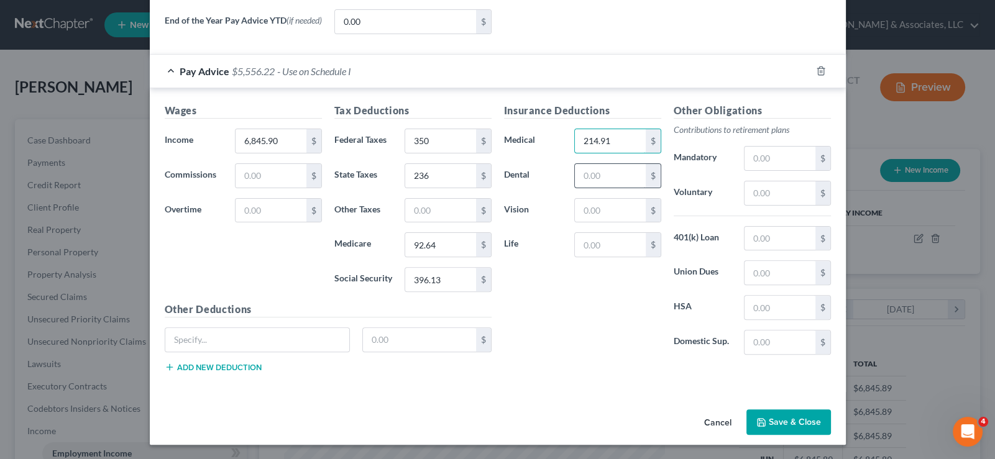
type input "214.91"
click at [590, 173] on input "text" at bounding box center [610, 176] width 70 height 24
type input "18"
click at [609, 217] on input "text" at bounding box center [610, 211] width 70 height 24
type input "2.81"
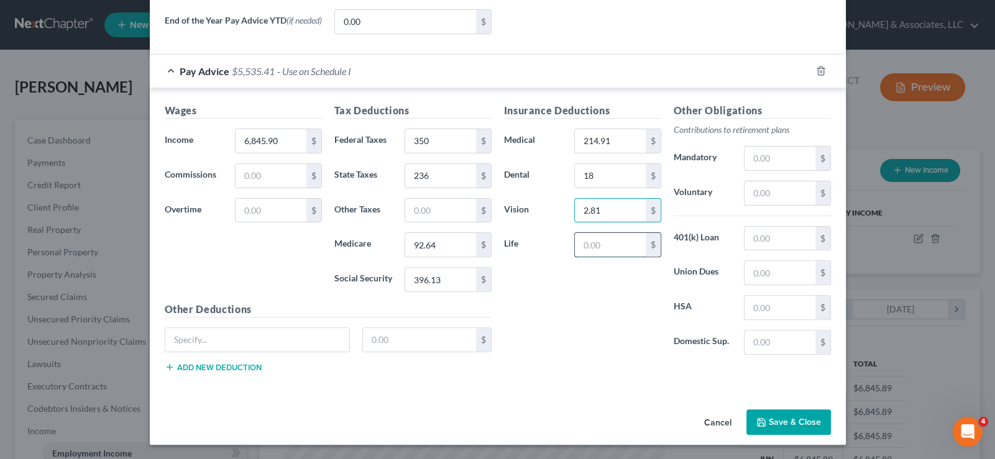
click at [619, 245] on input "text" at bounding box center [610, 245] width 70 height 24
click at [612, 242] on input "text" at bounding box center [610, 245] width 70 height 24
type input "21.97"
click at [175, 344] on input "text" at bounding box center [257, 340] width 185 height 24
type input "ADD"
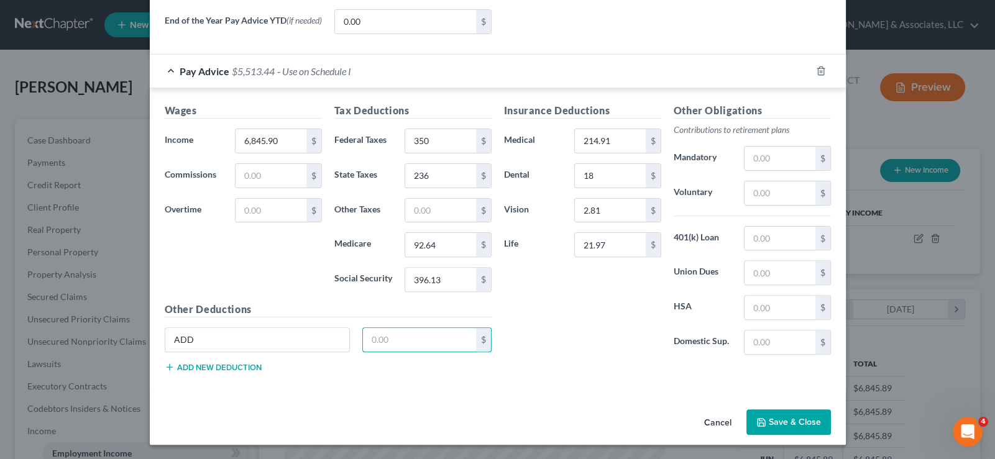
drag, startPoint x: 376, startPoint y: 344, endPoint x: 375, endPoint y: 263, distance: 80.8
click at [376, 344] on input "text" at bounding box center [419, 340] width 113 height 24
type input "8.58"
click at [200, 369] on button "Add new deduction" at bounding box center [213, 367] width 97 height 10
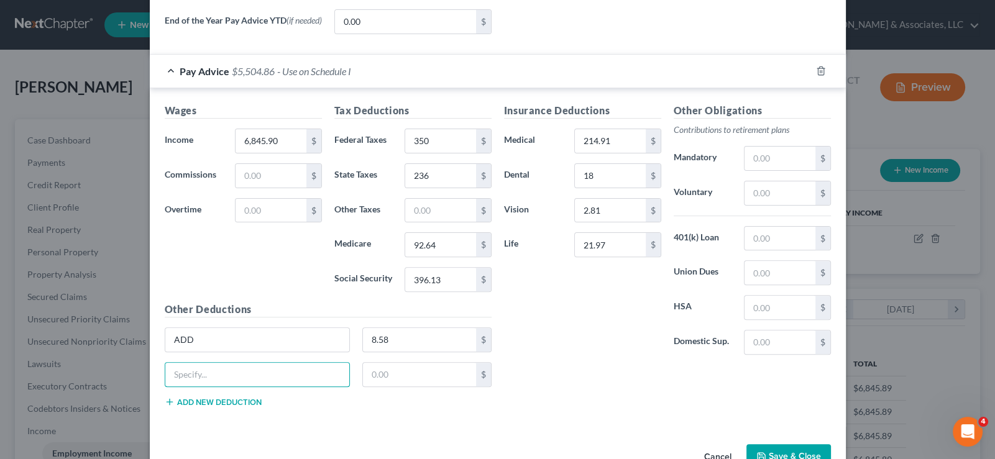
drag, startPoint x: 209, startPoint y: 374, endPoint x: 257, endPoint y: 272, distance: 112.8
click at [206, 377] on input "text" at bounding box center [257, 375] width 185 height 24
type input "RMSA"
click at [395, 368] on input "text" at bounding box center [419, 375] width 113 height 24
type input "75"
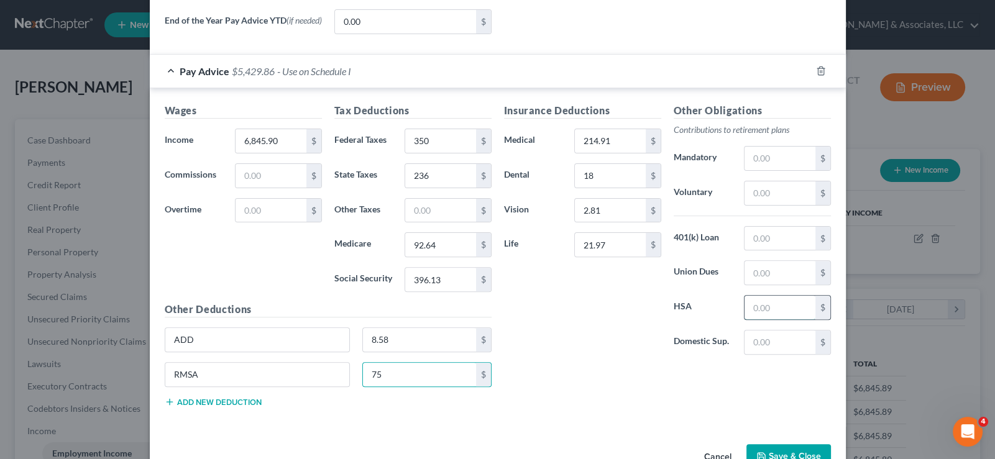
click at [779, 311] on input "text" at bounding box center [779, 308] width 70 height 24
type input "225"
click at [763, 164] on input "text" at bounding box center [779, 159] width 70 height 24
type input "403"
click at [683, 199] on label "Voluntary" at bounding box center [702, 193] width 71 height 25
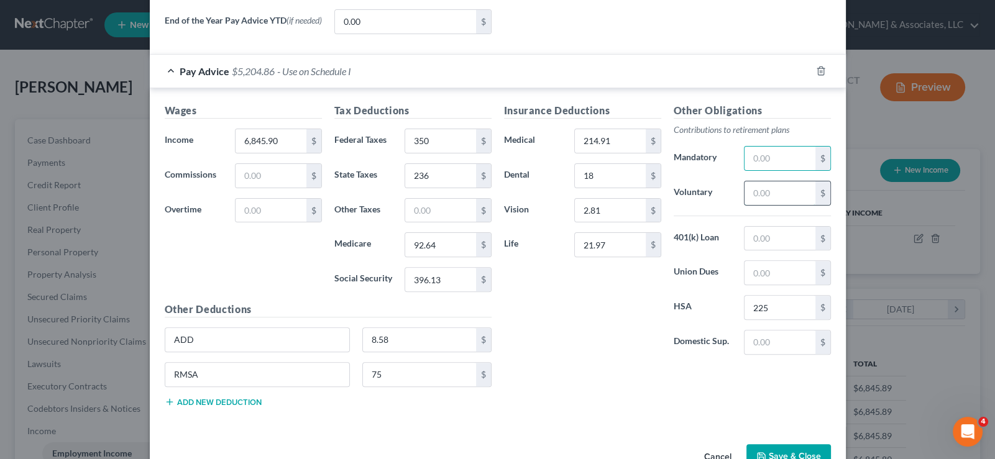
click at [775, 194] on input "text" at bounding box center [779, 193] width 70 height 24
type input "403"
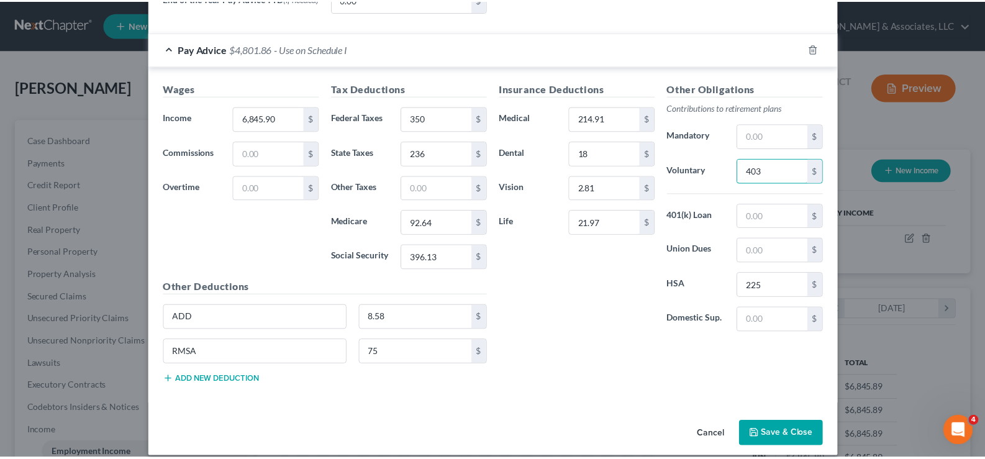
scroll to position [532, 0]
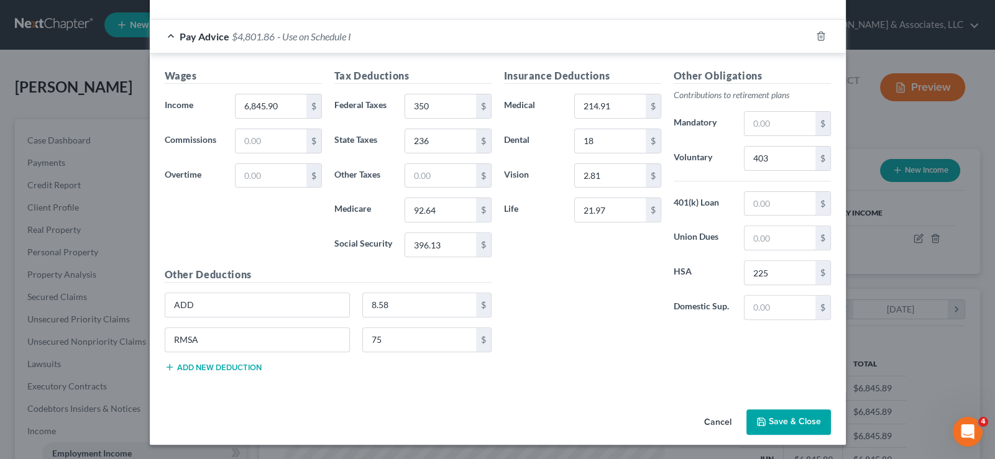
click at [785, 413] on button "Save & Close" at bounding box center [788, 422] width 85 height 26
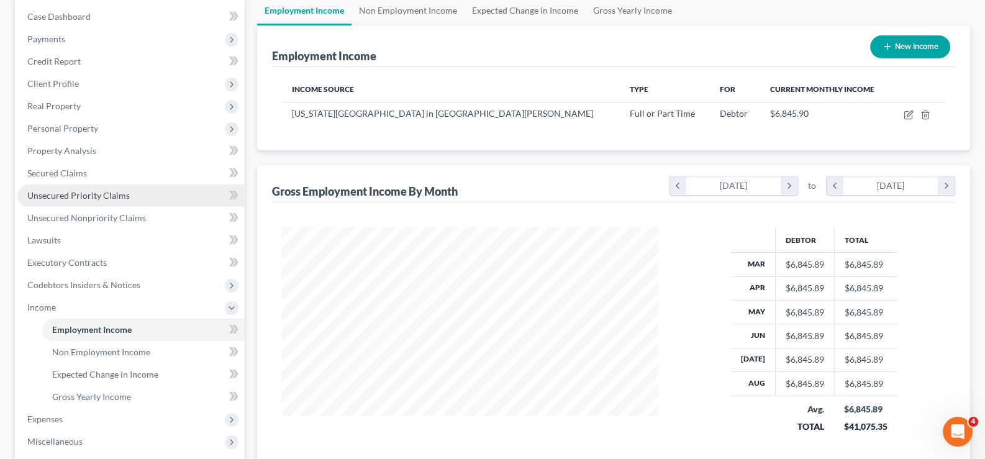
scroll to position [248, 0]
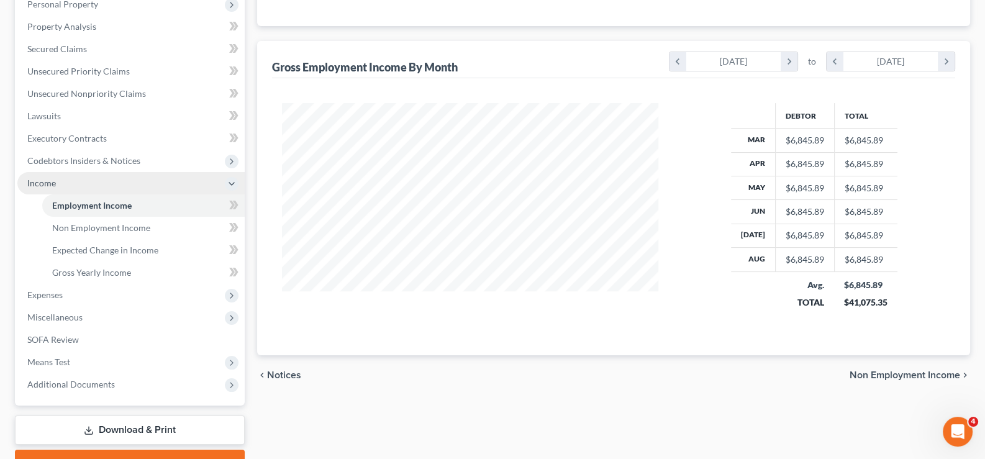
click at [40, 178] on span "Income" at bounding box center [41, 183] width 29 height 11
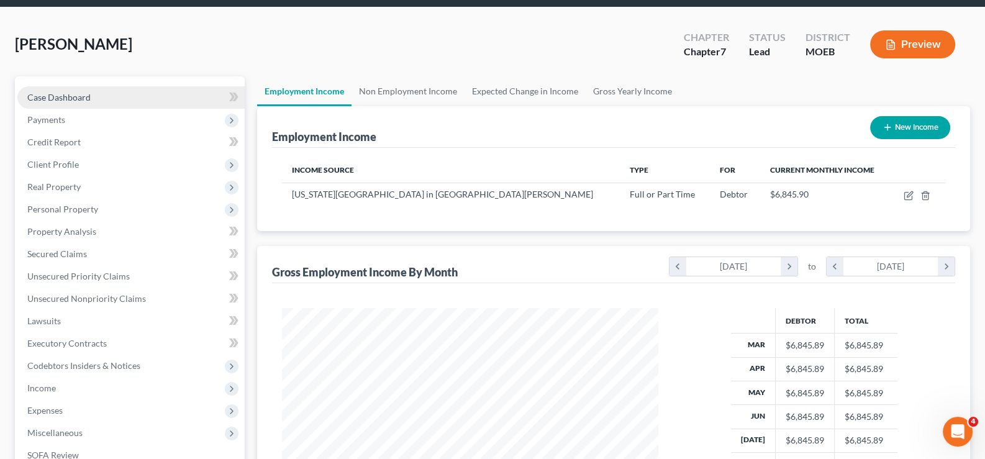
scroll to position [0, 0]
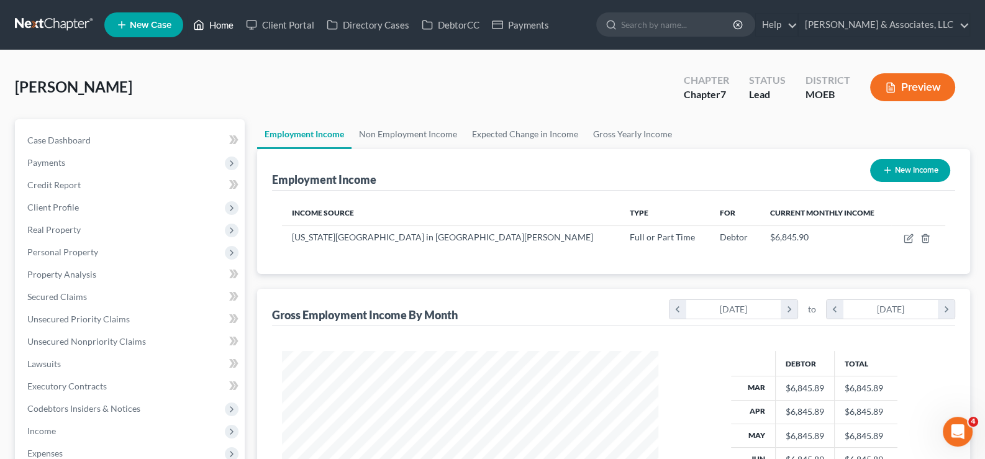
click at [221, 21] on link "Home" at bounding box center [213, 25] width 53 height 22
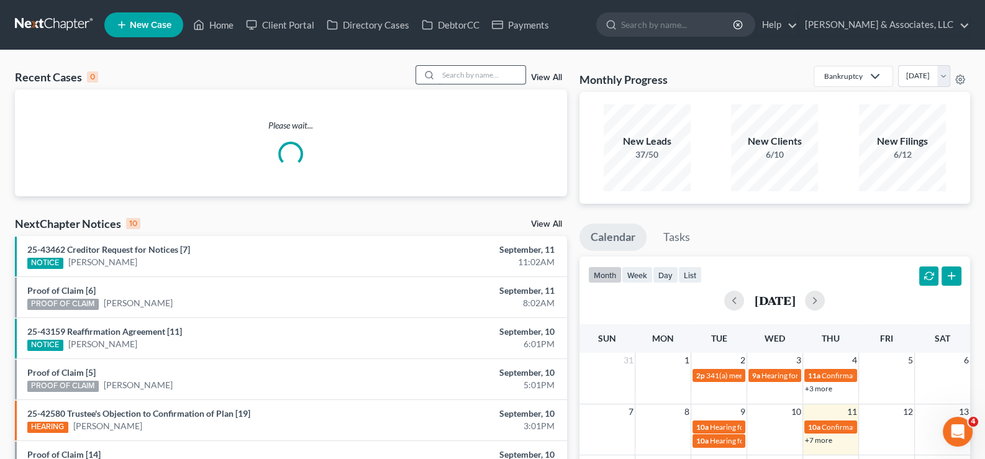
click at [464, 77] on input "search" at bounding box center [482, 75] width 87 height 18
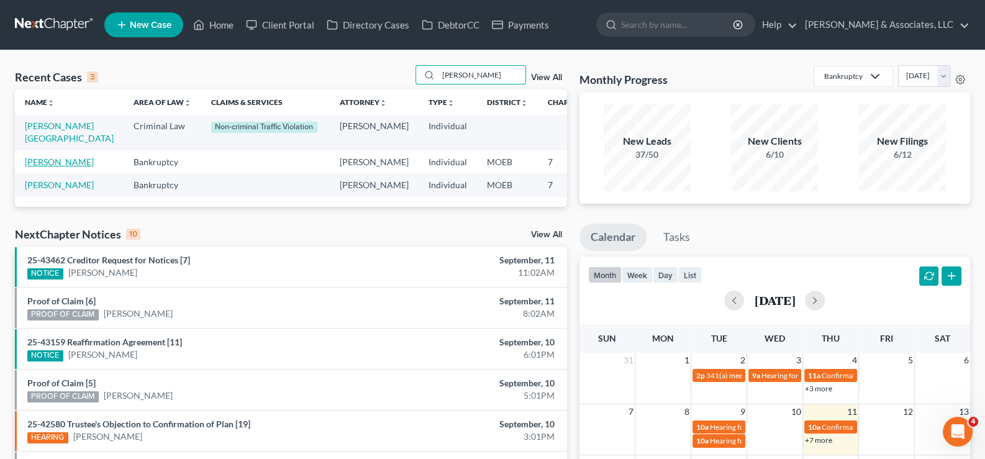
type input "[PERSON_NAME]"
click at [42, 167] on link "[PERSON_NAME]" at bounding box center [59, 162] width 69 height 11
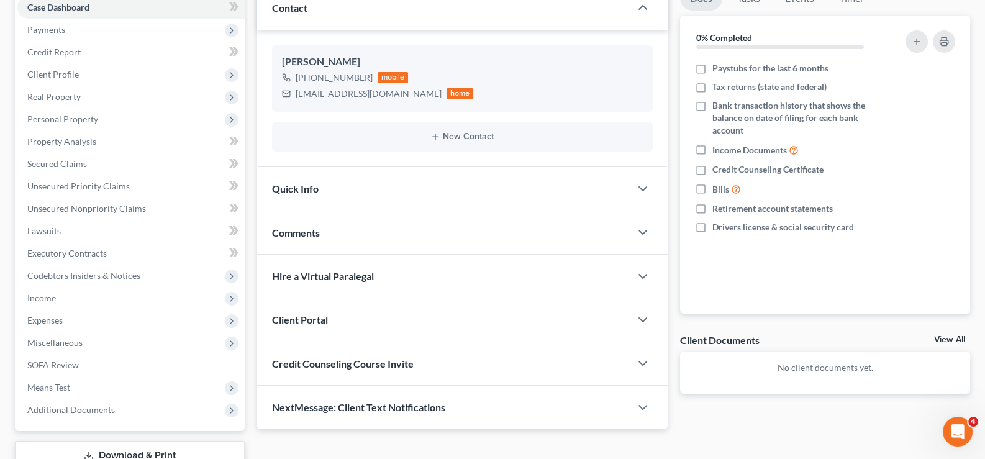
scroll to position [222, 0]
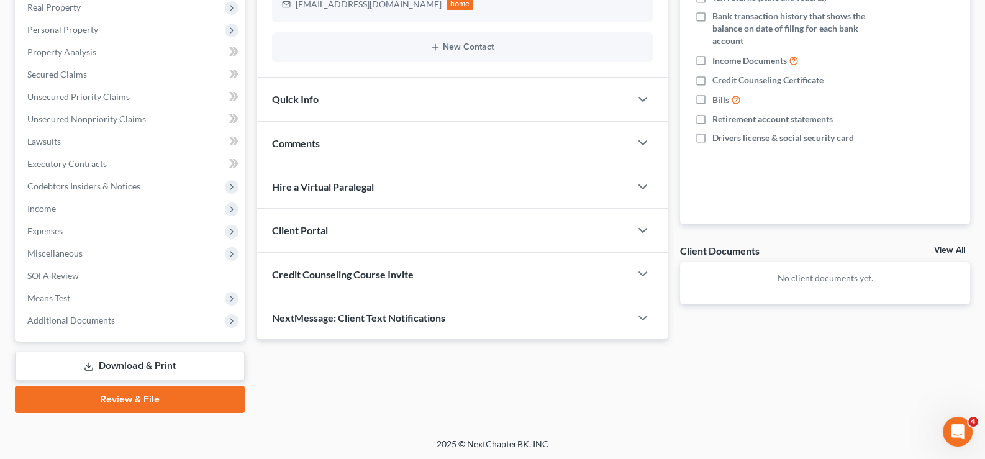
click at [308, 226] on span "Client Portal" at bounding box center [300, 230] width 56 height 12
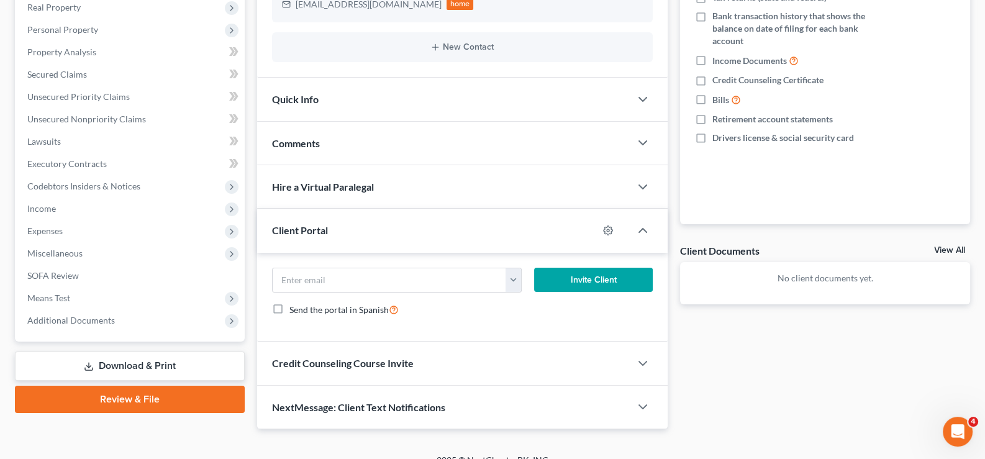
click at [308, 226] on span "Client Portal" at bounding box center [300, 230] width 56 height 12
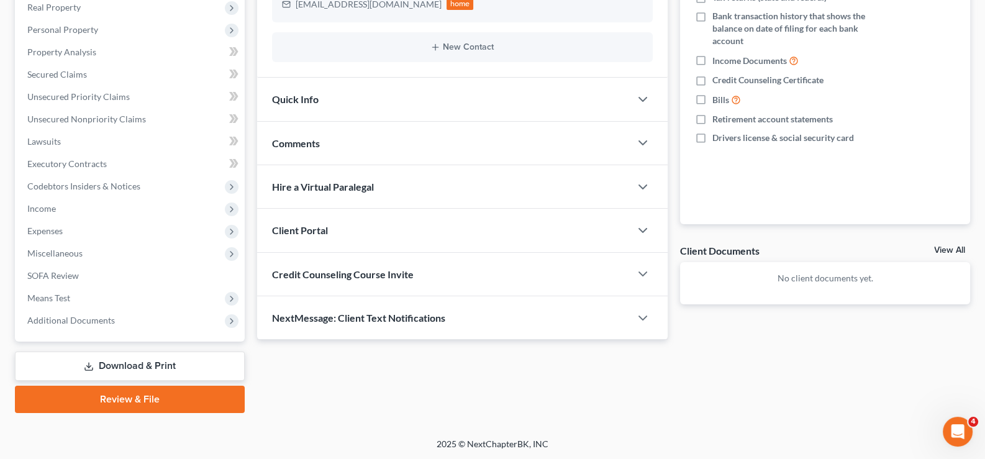
scroll to position [0, 0]
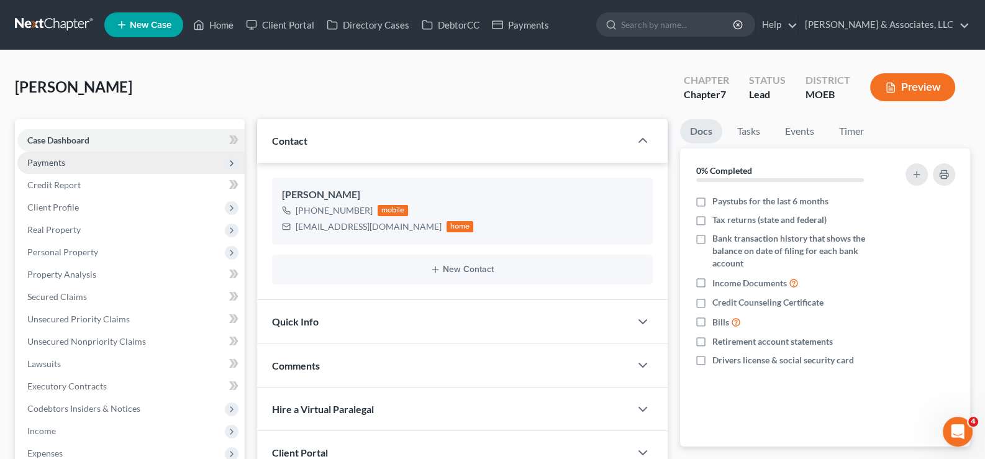
click at [47, 162] on span "Payments" at bounding box center [46, 162] width 38 height 11
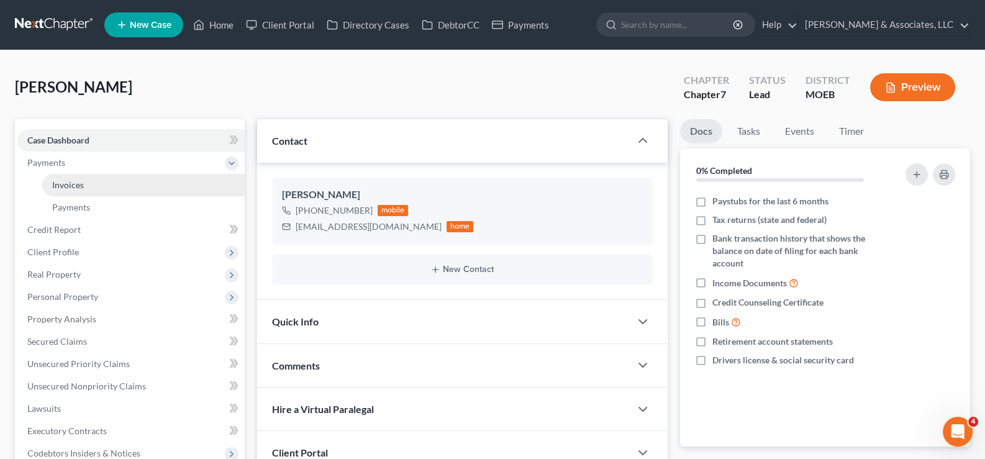
click at [57, 185] on span "Invoices" at bounding box center [68, 185] width 32 height 11
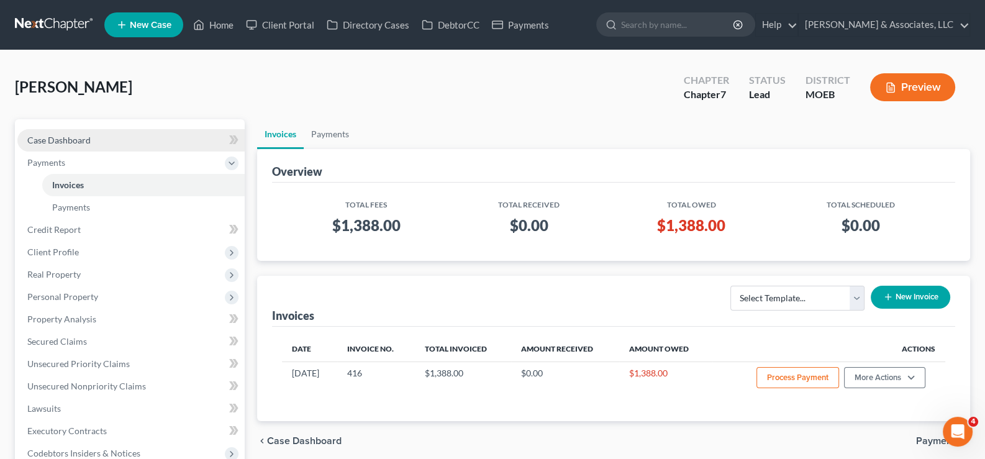
click at [53, 142] on span "Case Dashboard" at bounding box center [58, 140] width 63 height 11
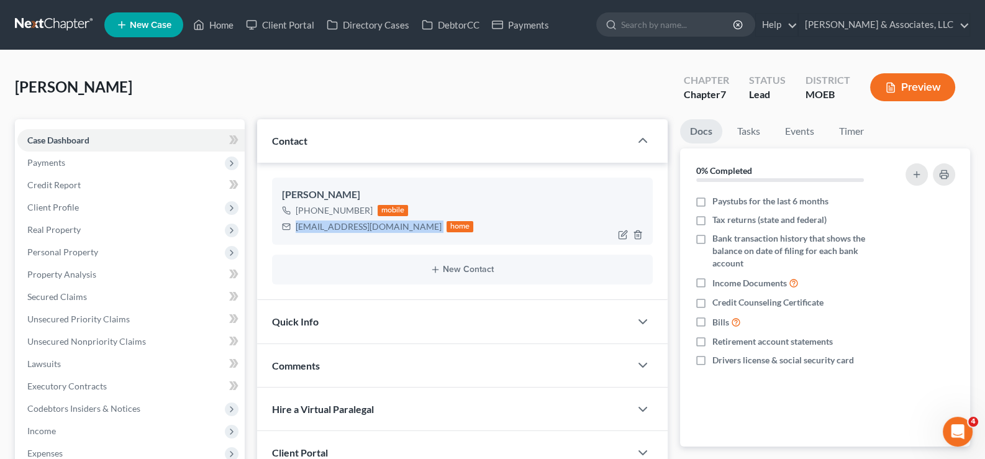
drag, startPoint x: 410, startPoint y: 227, endPoint x: 297, endPoint y: 231, distance: 113.1
click at [297, 231] on div "[EMAIL_ADDRESS][DOMAIN_NAME] home" at bounding box center [378, 227] width 192 height 16
copy div "[EMAIL_ADDRESS][DOMAIN_NAME]"
click at [199, 24] on icon at bounding box center [198, 24] width 11 height 15
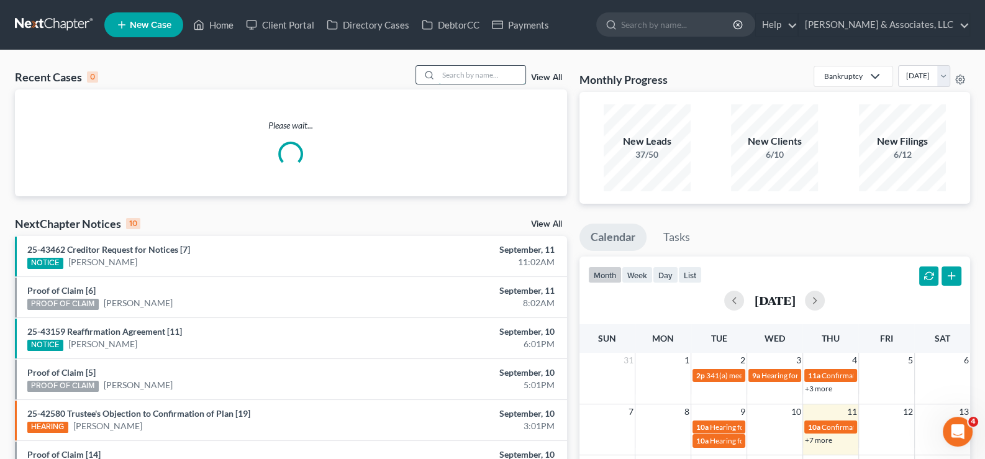
click at [472, 79] on input "search" at bounding box center [482, 75] width 87 height 18
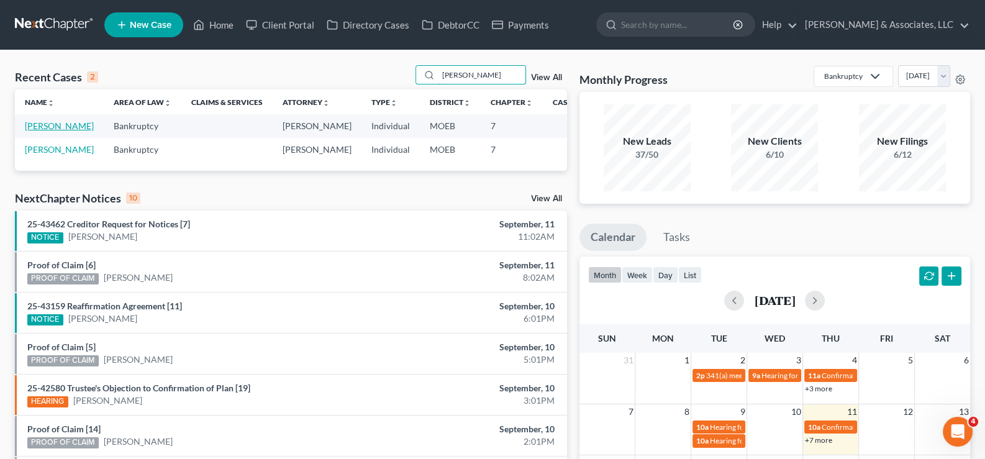
type input "[PERSON_NAME]"
click at [57, 130] on link "[PERSON_NAME]" at bounding box center [59, 126] width 69 height 11
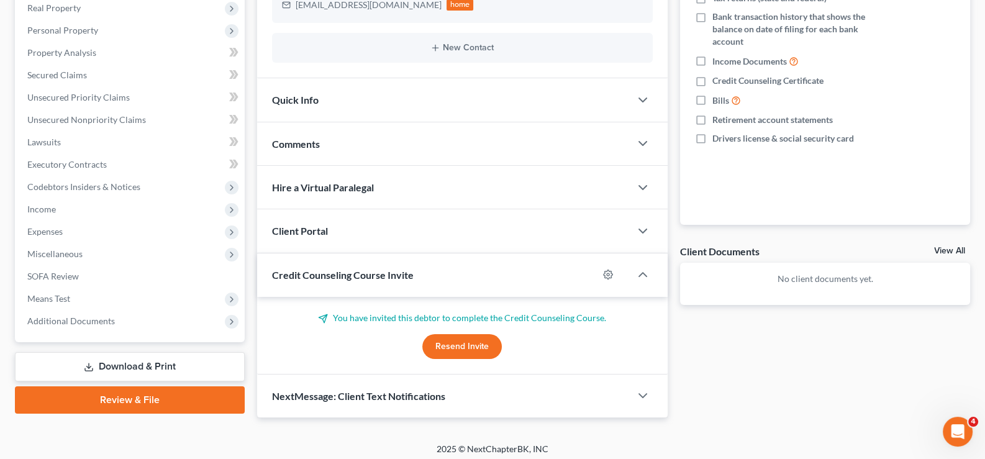
scroll to position [226, 0]
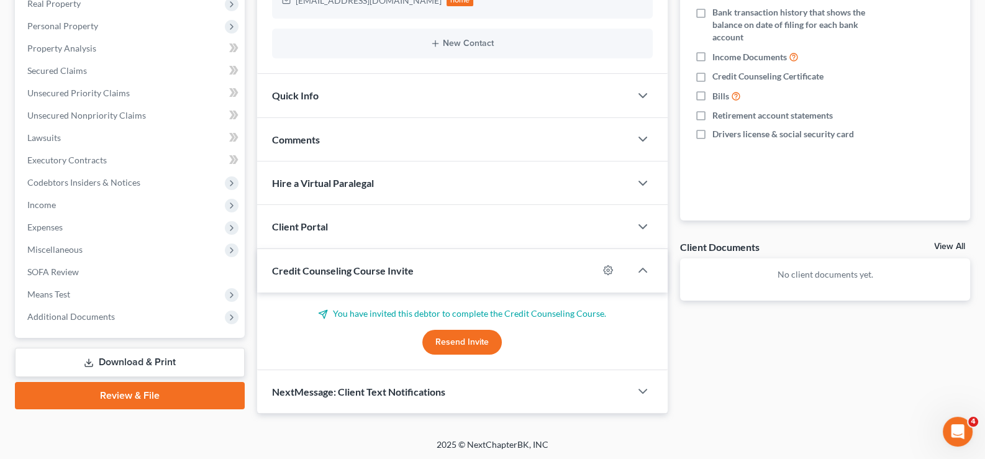
drag, startPoint x: 293, startPoint y: 268, endPoint x: 304, endPoint y: 231, distance: 39.1
click at [293, 268] on span "Credit Counseling Course Invite" at bounding box center [343, 271] width 142 height 12
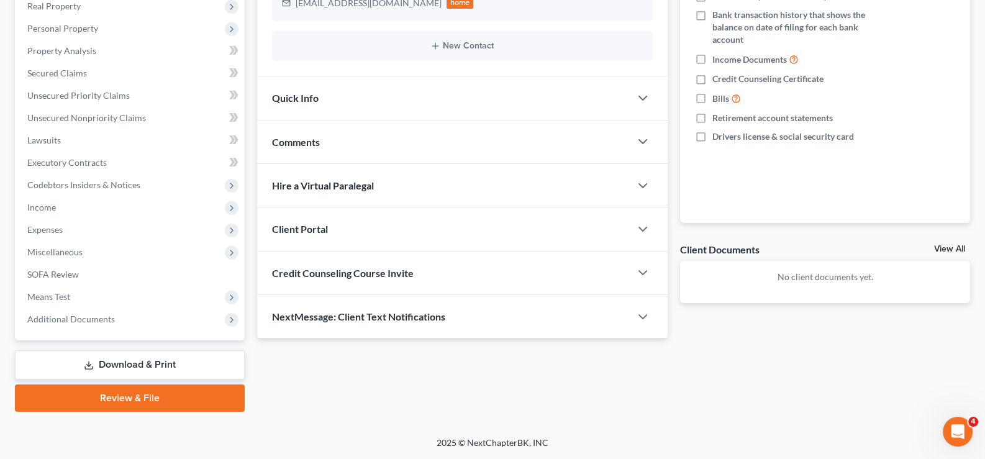
scroll to position [222, 0]
click at [304, 231] on span "Client Portal" at bounding box center [300, 230] width 56 height 12
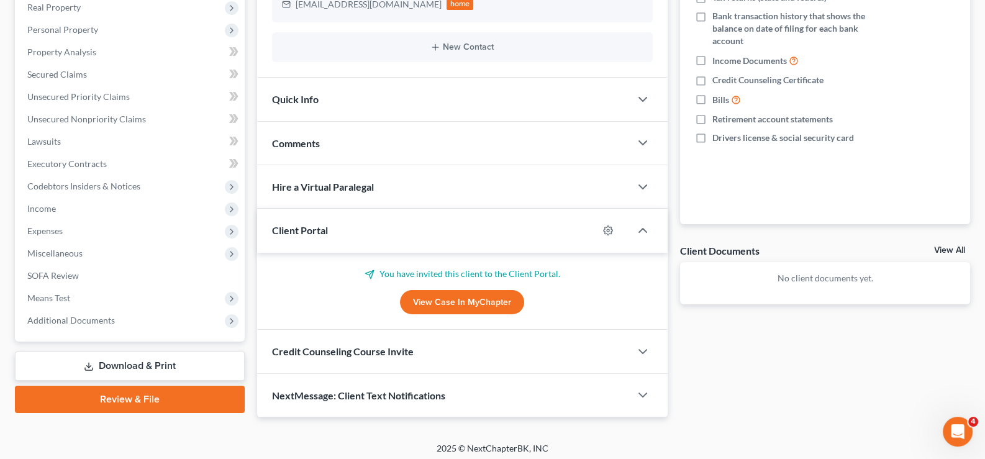
scroll to position [226, 0]
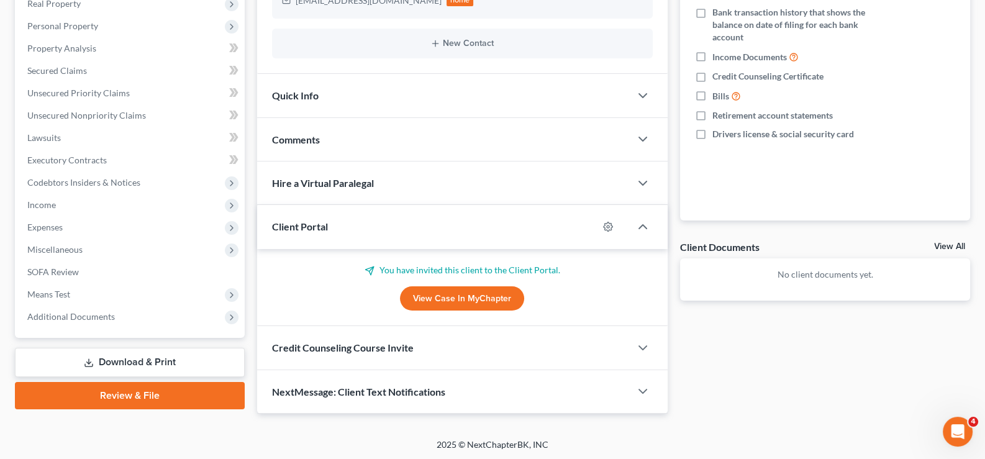
click at [304, 231] on span "Client Portal" at bounding box center [300, 227] width 56 height 12
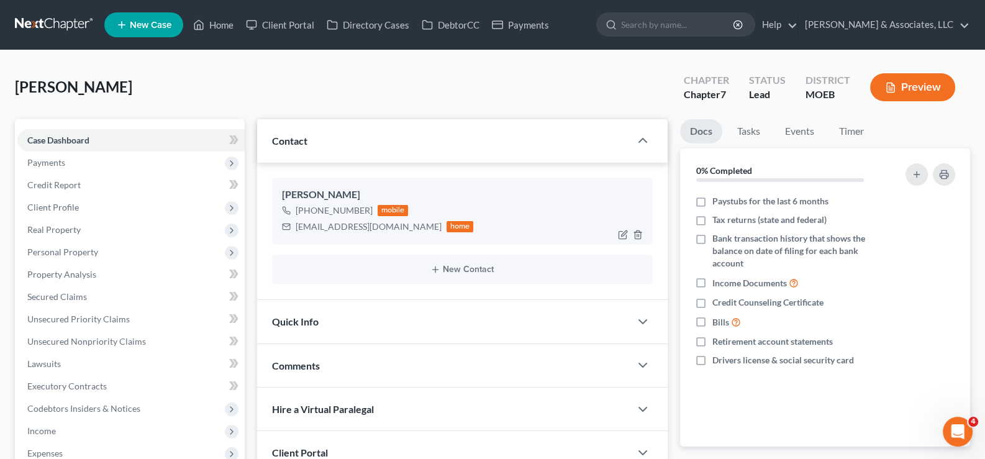
scroll to position [0, 0]
drag, startPoint x: 395, startPoint y: 226, endPoint x: 292, endPoint y: 231, distance: 103.3
click at [292, 231] on div "[EMAIL_ADDRESS][DOMAIN_NAME] home" at bounding box center [378, 227] width 192 height 16
copy div "[EMAIL_ADDRESS][DOMAIN_NAME]"
